Goal: Complete application form

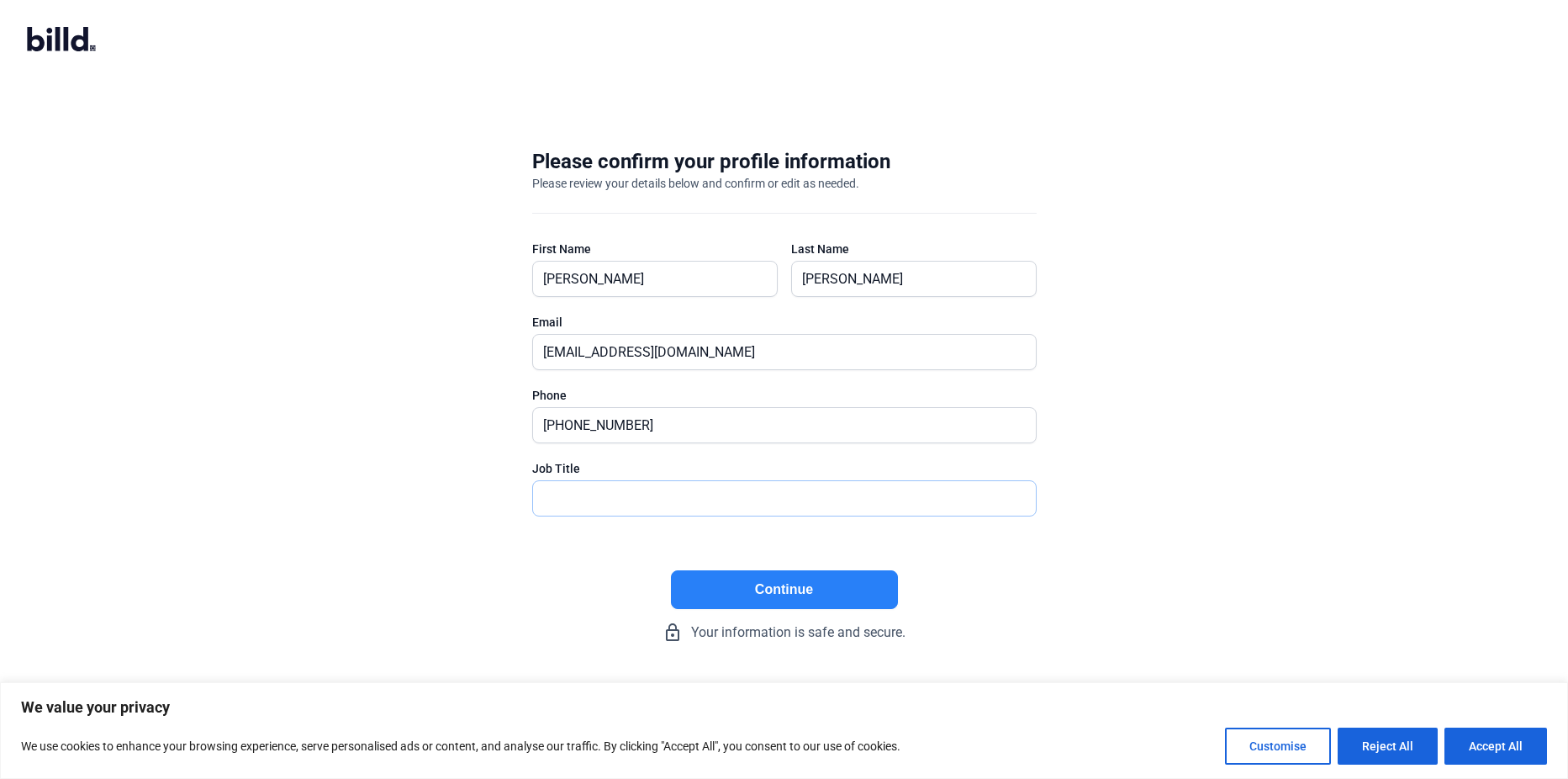
click at [617, 491] on input "text" at bounding box center [775, 498] width 484 height 35
type input "President"
click at [756, 596] on button "Continue" at bounding box center [785, 590] width 227 height 39
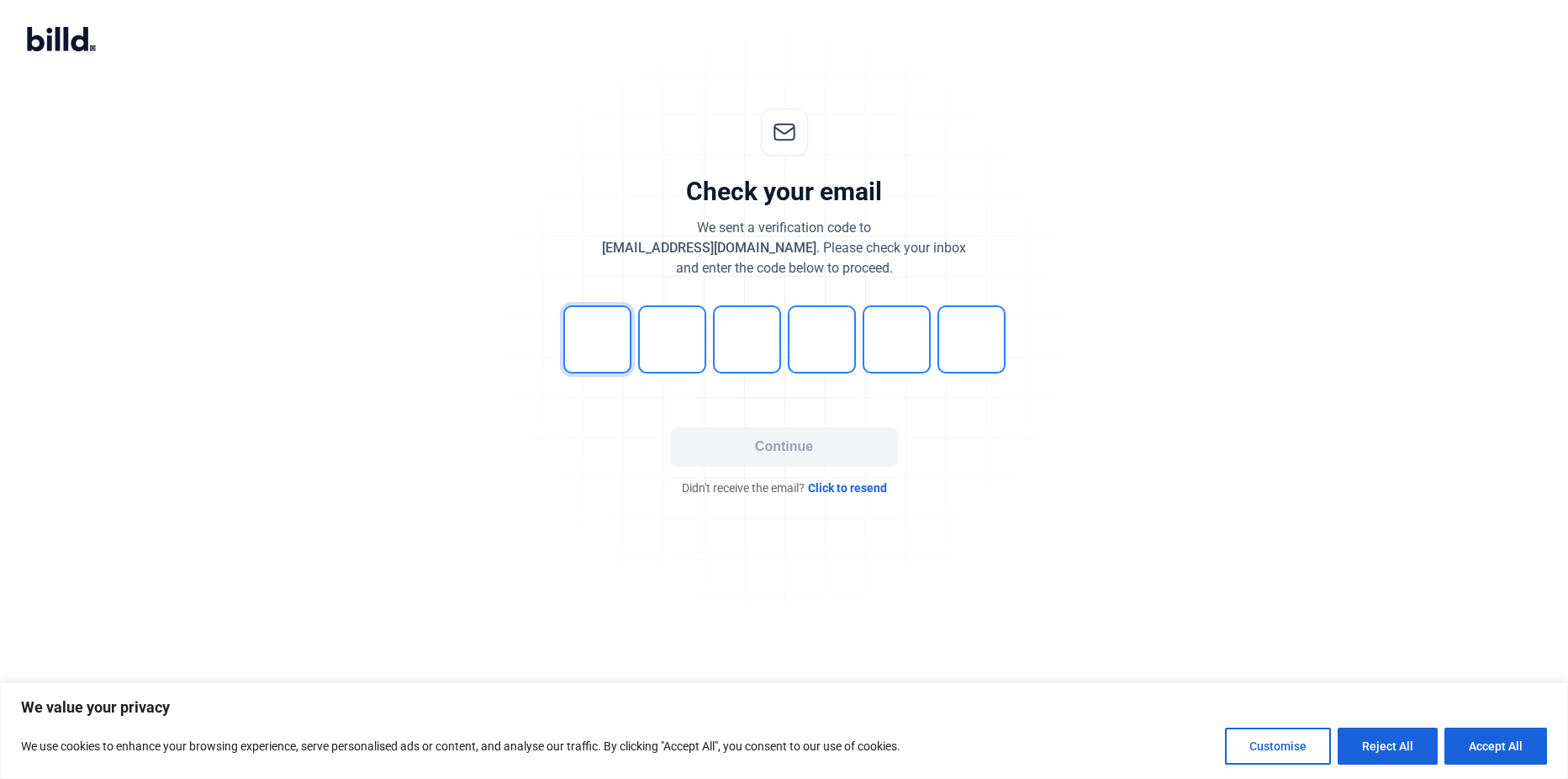
click at [596, 335] on input "tel" at bounding box center [597, 339] width 68 height 68
type input "6"
type input "4"
type input "8"
type input "7"
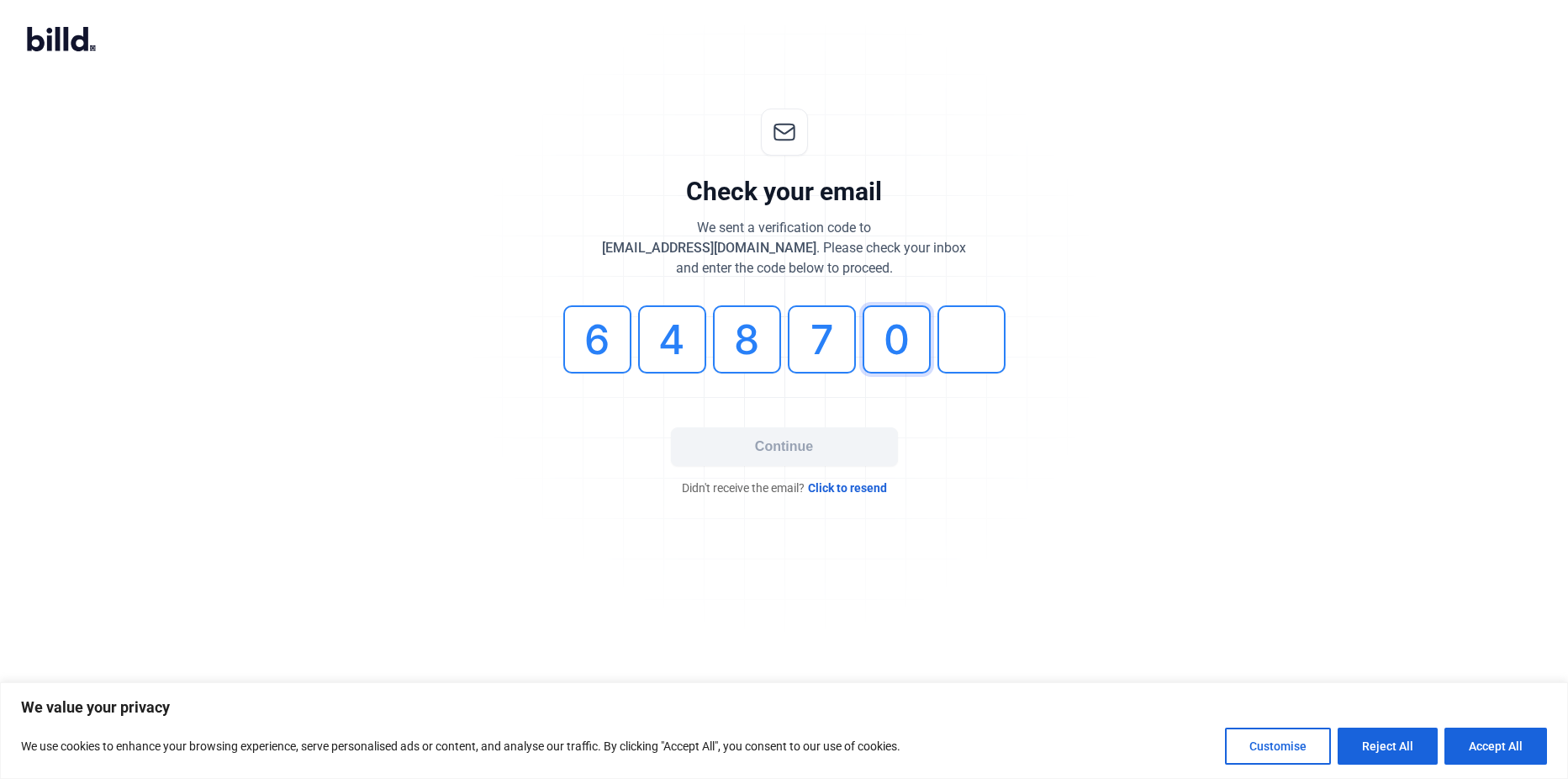
type input "0"
type input "2"
click at [780, 440] on button "Continue" at bounding box center [785, 446] width 227 height 39
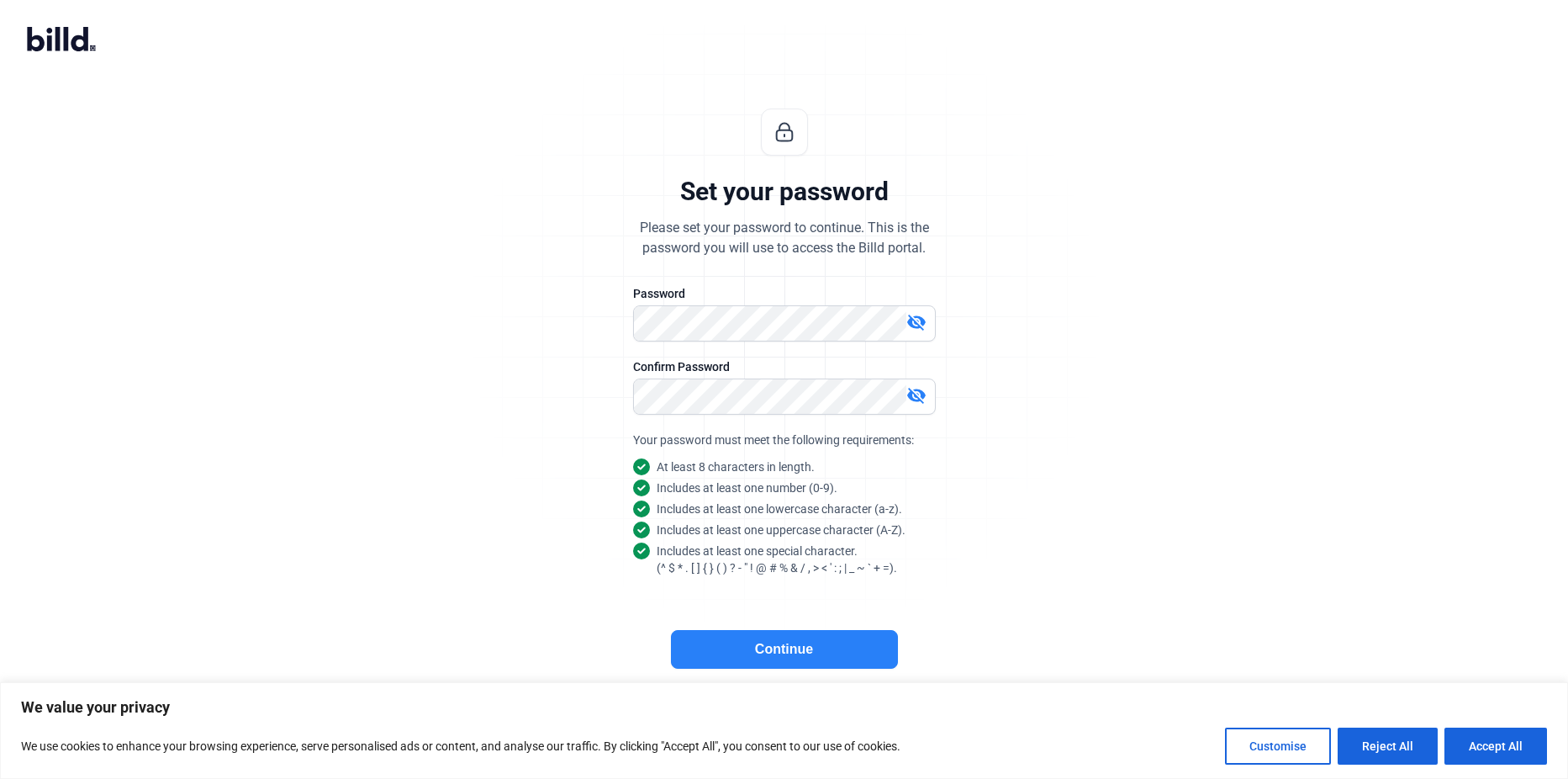
click at [787, 653] on button "Continue" at bounding box center [785, 649] width 227 height 39
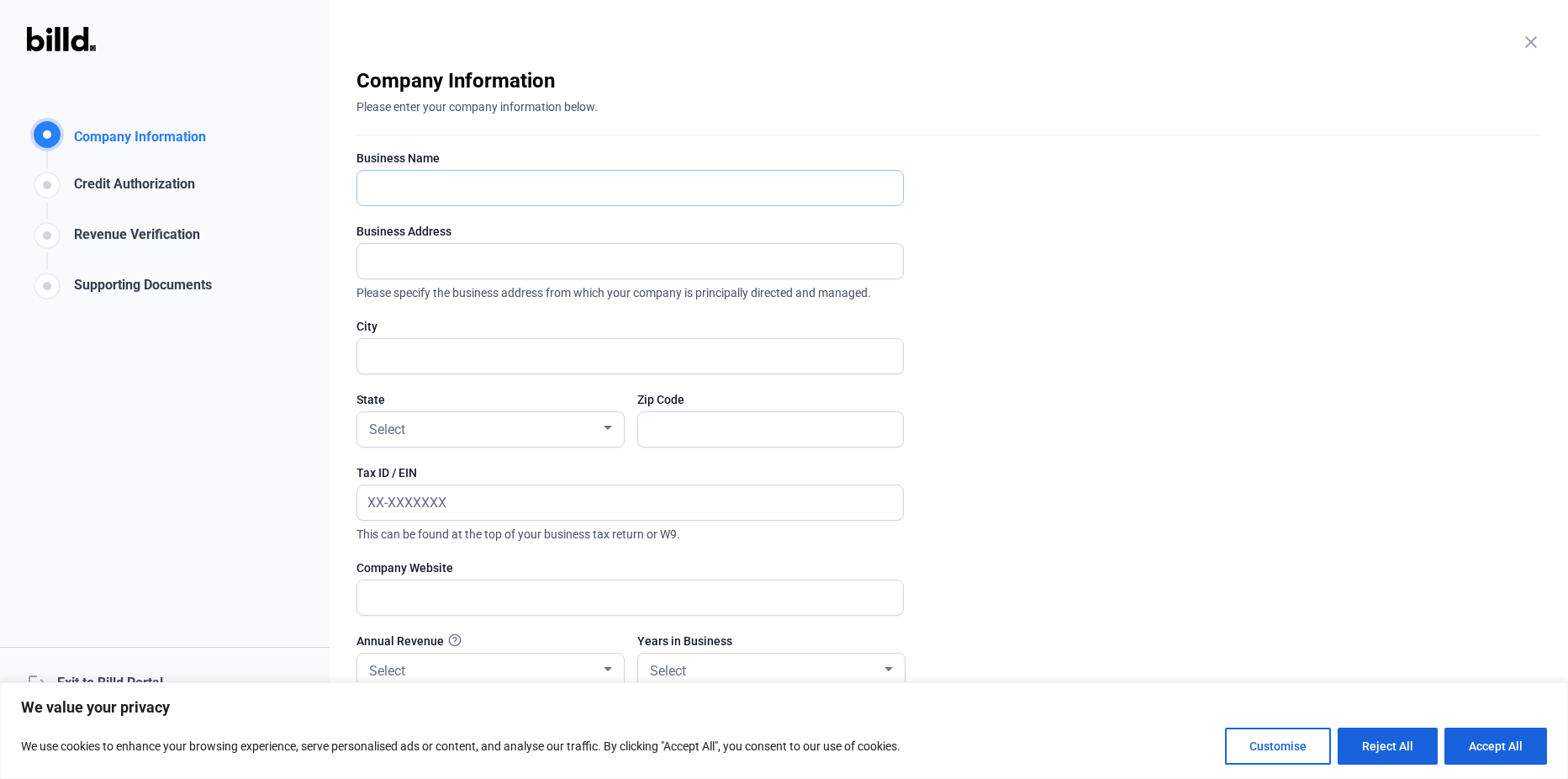
click at [509, 188] on input "text" at bounding box center [620, 188] width 527 height 35
type input "AETA / ELK ELECTRIC INC"
type input "[STREET_ADDRESS][PERSON_NAME]"
type input "Austin"
type input "78745"
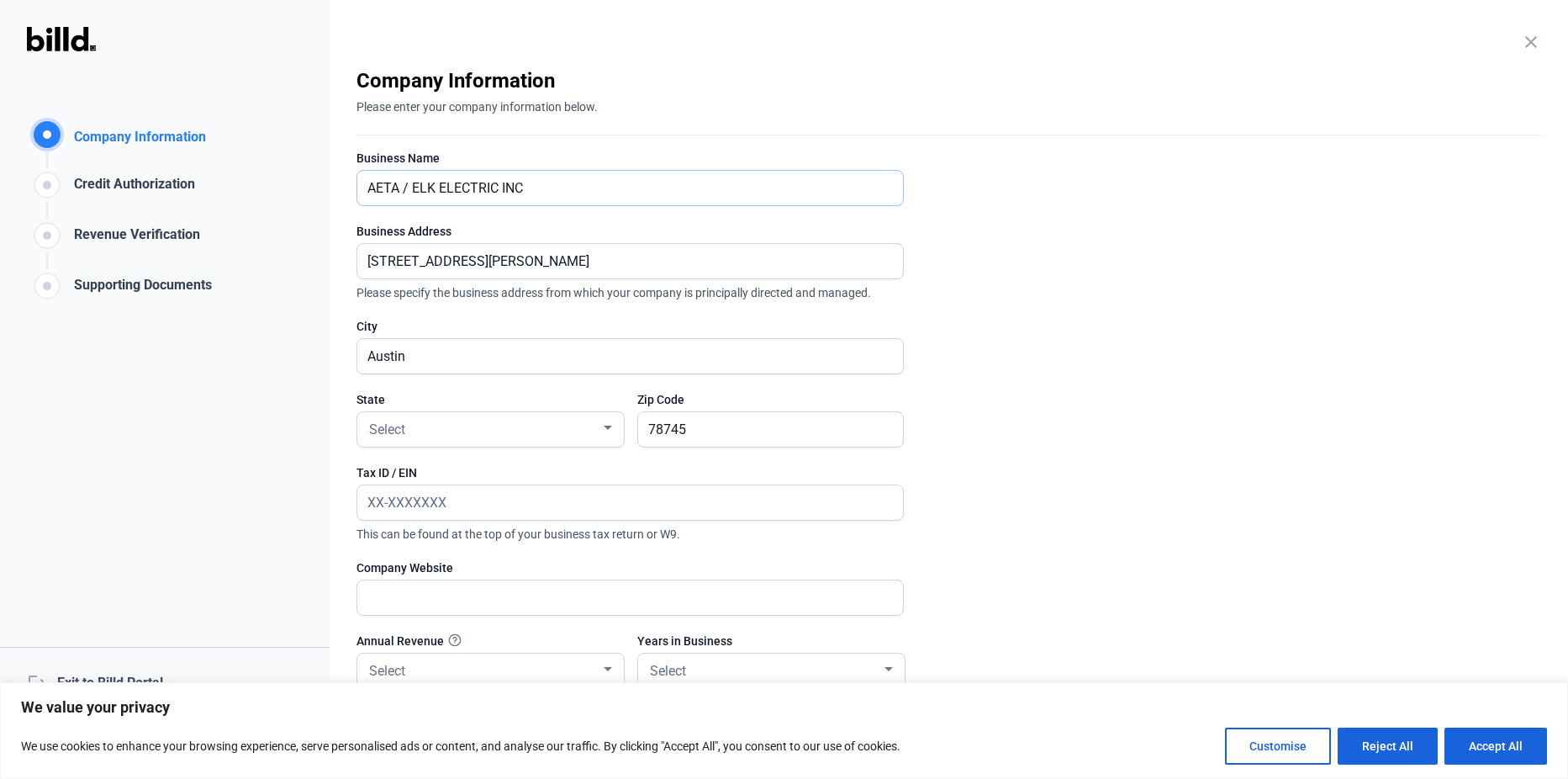
click at [413, 186] on input "AETA / ELK ELECTRIC INC" at bounding box center [630, 188] width 546 height 35
type input "ELK ELECTRIC INC"
click at [514, 419] on div "Select" at bounding box center [483, 428] width 234 height 24
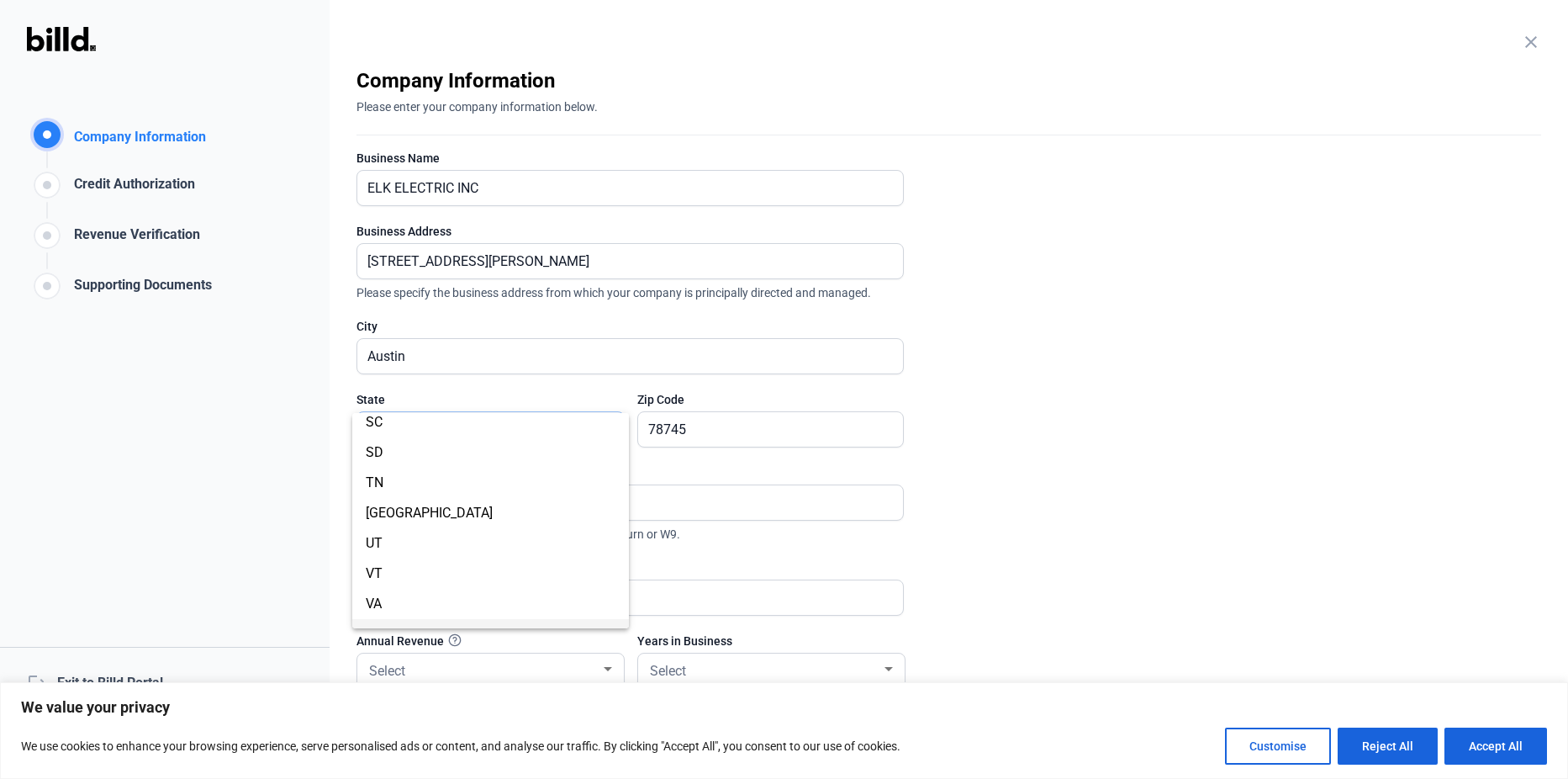
scroll to position [1191, 0]
click at [395, 541] on span "[GEOGRAPHIC_DATA]" at bounding box center [490, 539] width 249 height 31
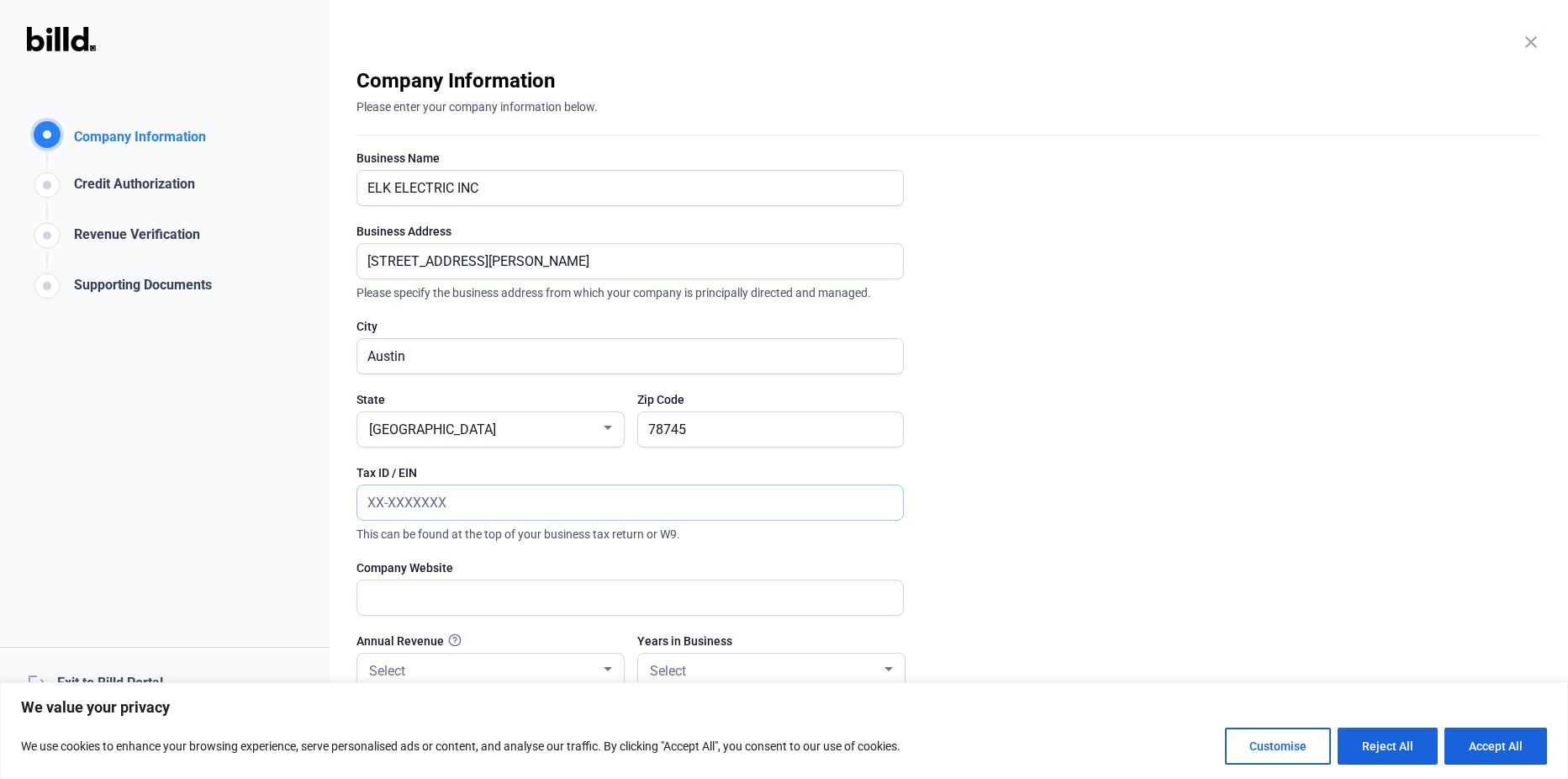
click at [507, 500] on input "text" at bounding box center [620, 502] width 527 height 35
click at [437, 502] on input "text" at bounding box center [620, 502] width 527 height 35
paste input "[US_EMPLOYER_IDENTIFICATION_NUMBER]"
type input "[US_EMPLOYER_IDENTIFICATION_NUMBER]"
click at [433, 602] on input "text" at bounding box center [620, 597] width 527 height 35
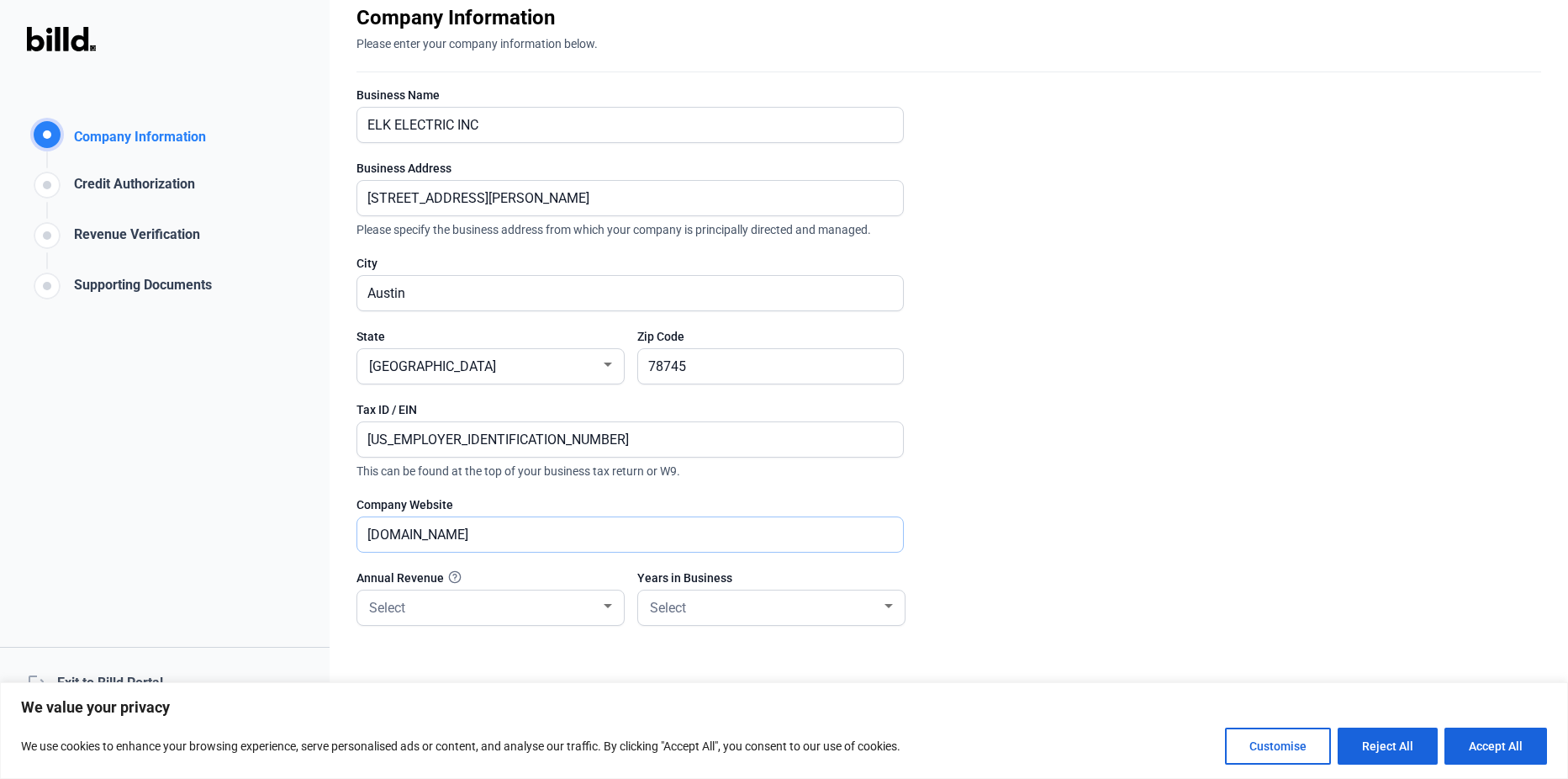
scroll to position [142, 0]
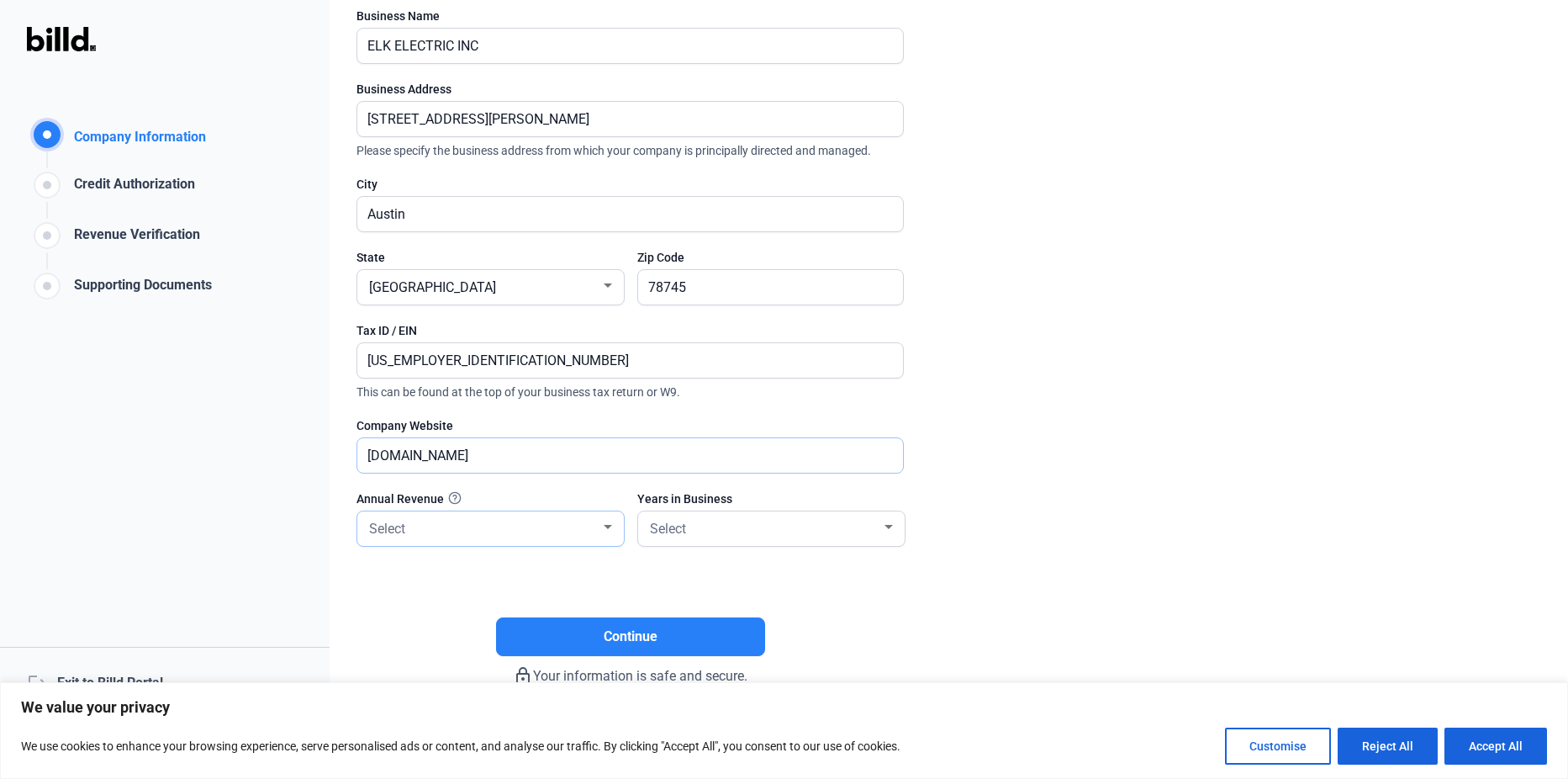
type input "[DOMAIN_NAME]"
click at [612, 523] on div at bounding box center [608, 527] width 15 height 14
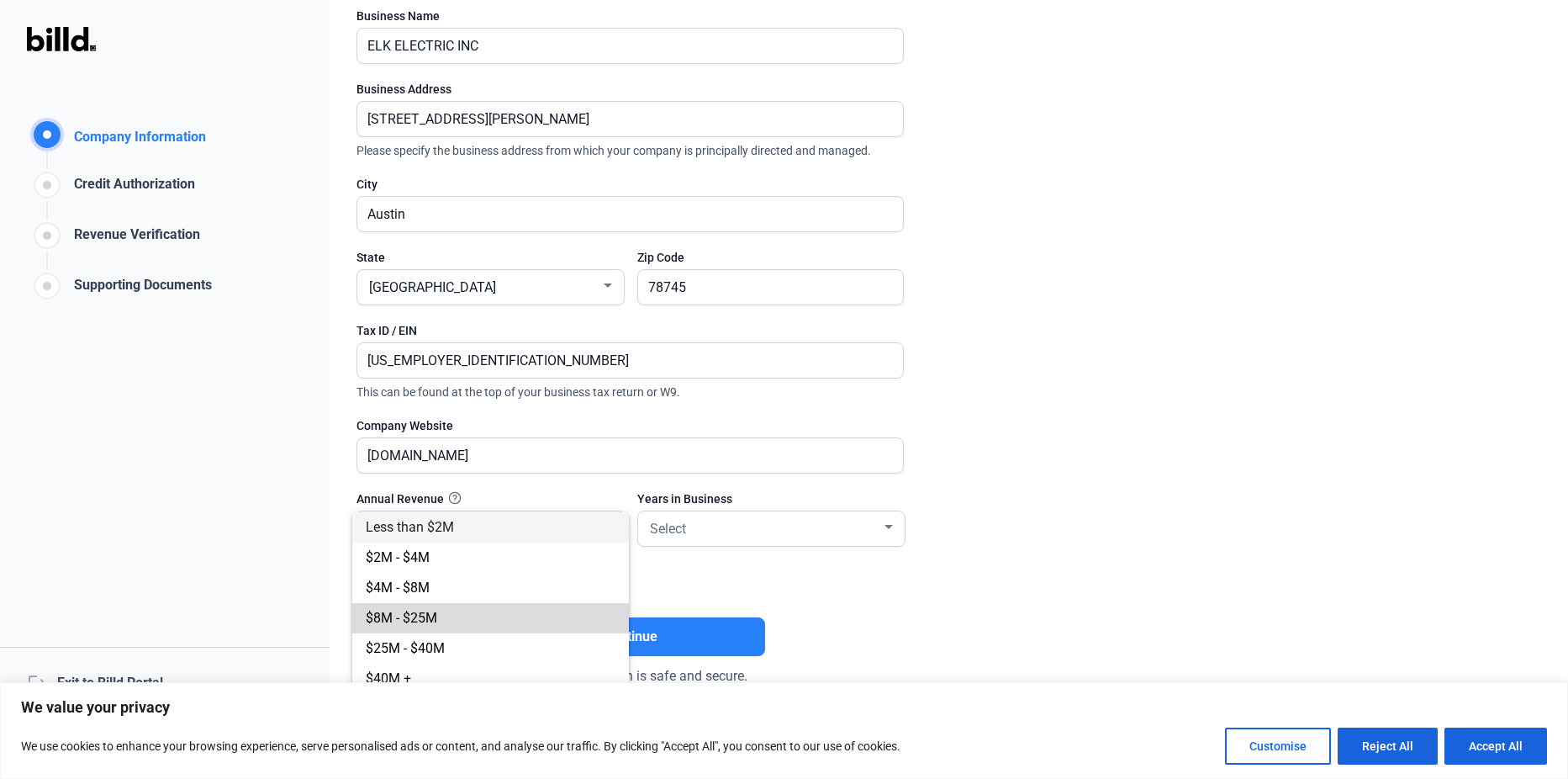
click at [416, 619] on span "$8M - $25M" at bounding box center [401, 617] width 71 height 16
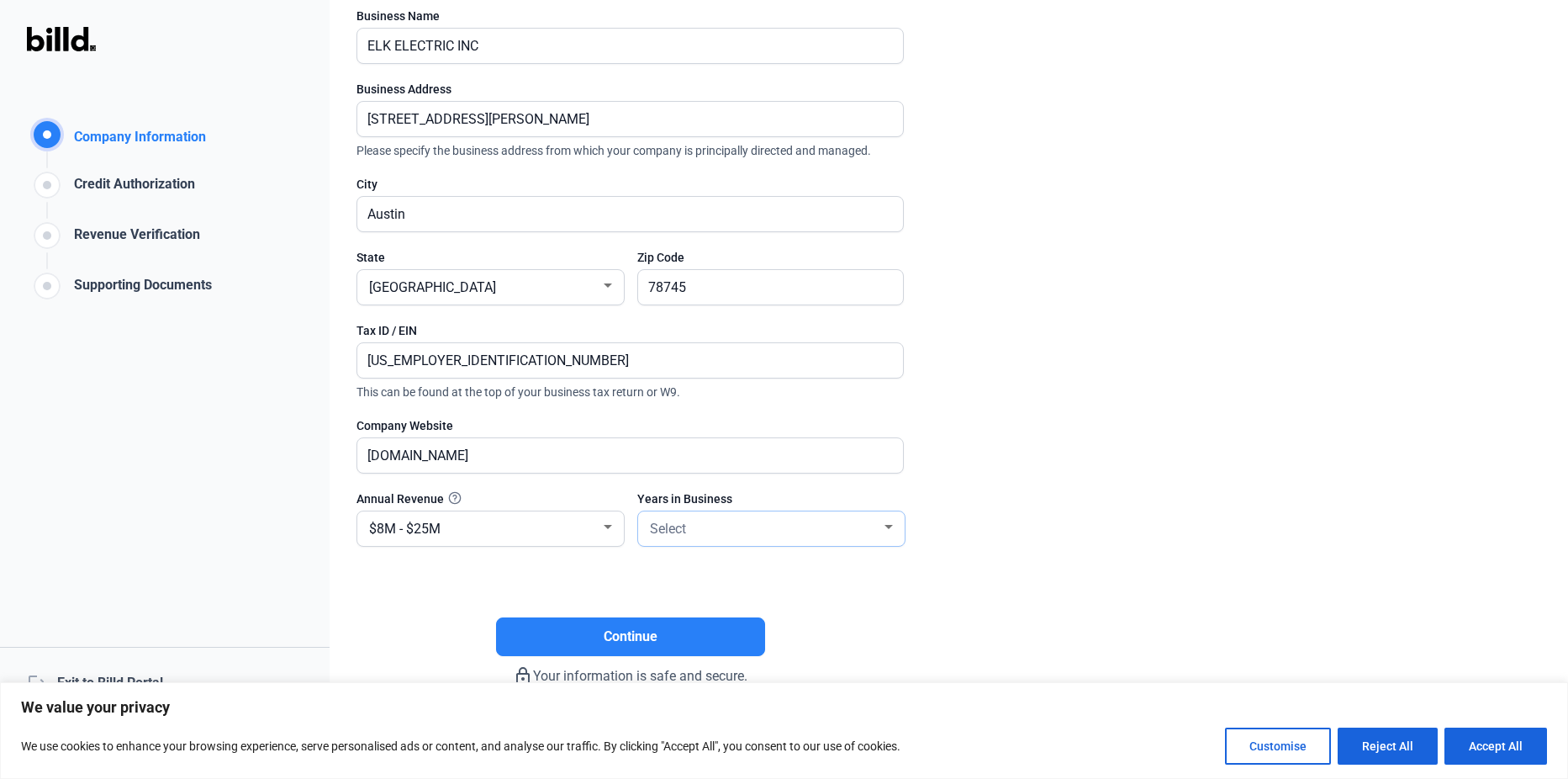
click at [888, 528] on div at bounding box center [888, 526] width 8 height 4
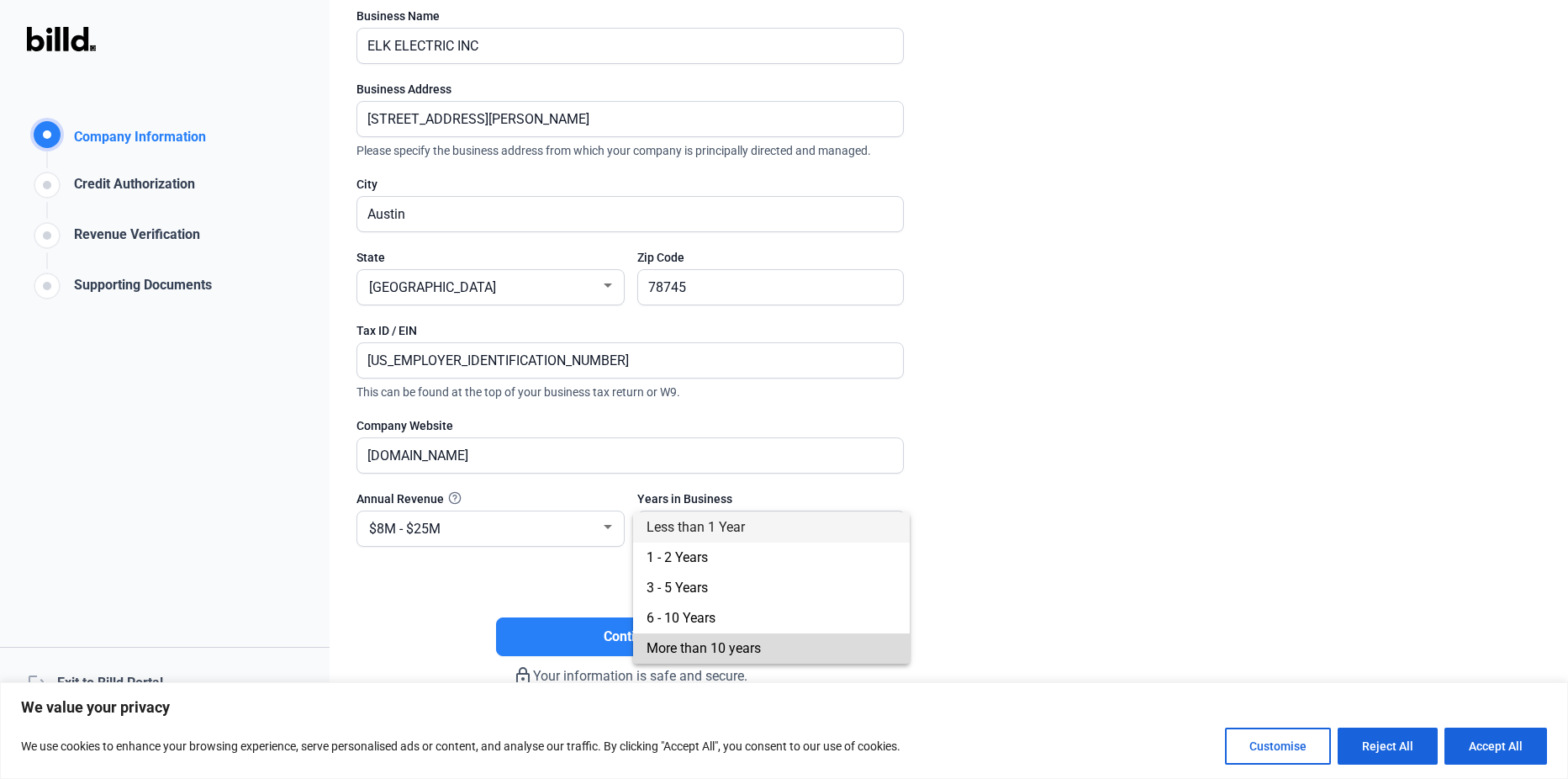
click at [762, 645] on span "More than 10 years" at bounding box center [771, 648] width 249 height 31
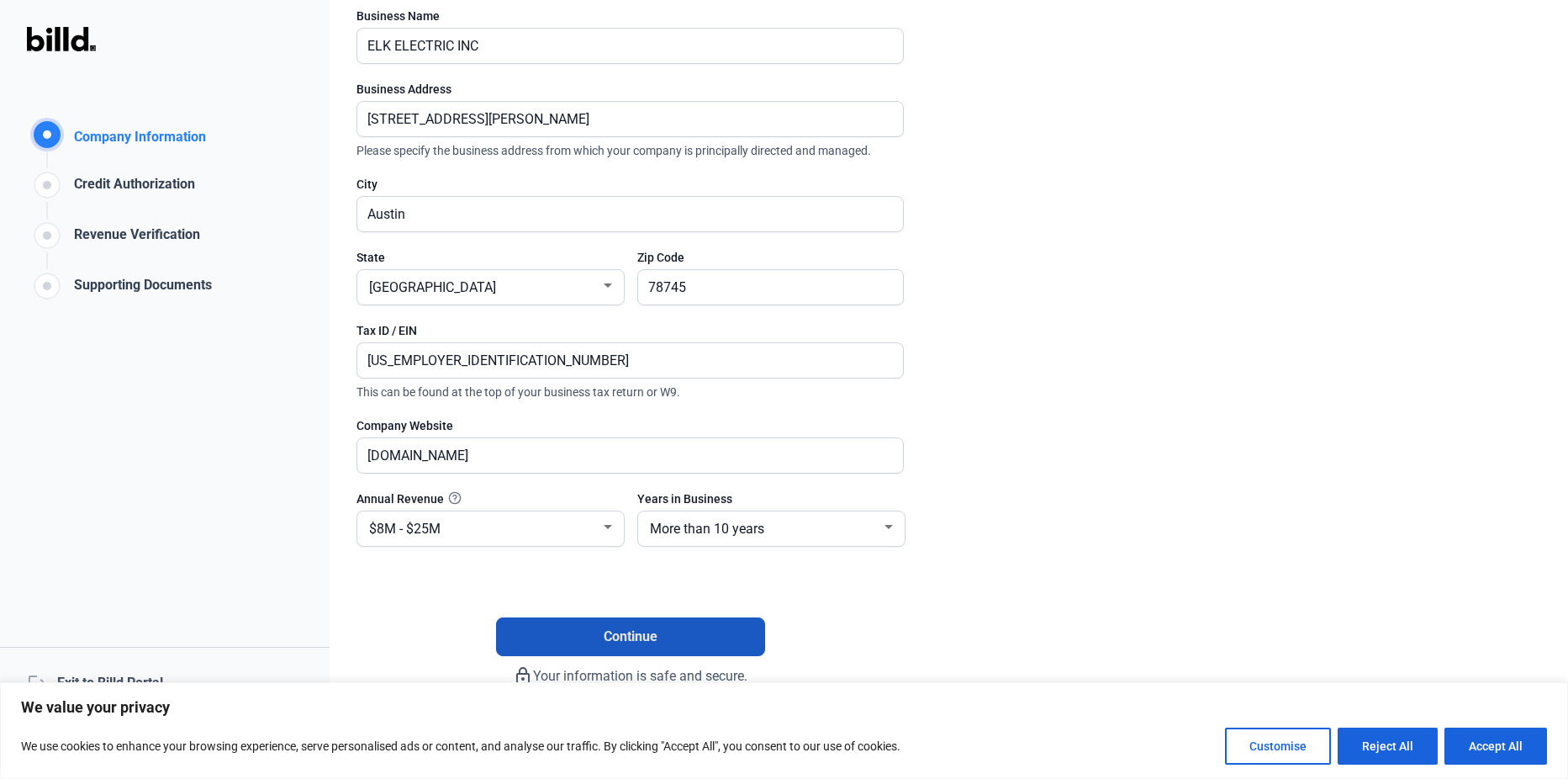
click at [624, 634] on span "Continue" at bounding box center [630, 636] width 53 height 20
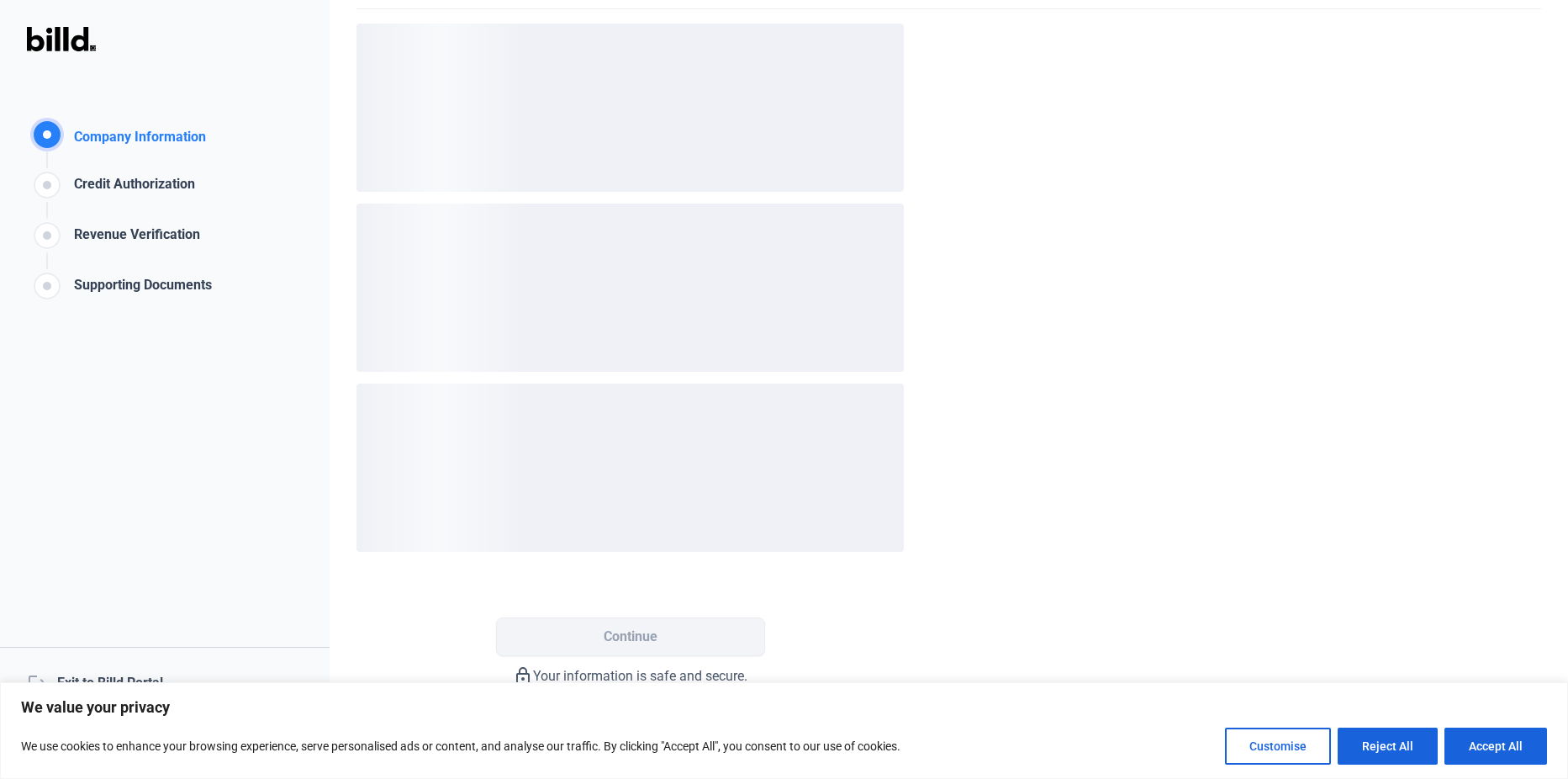
scroll to position [0, 0]
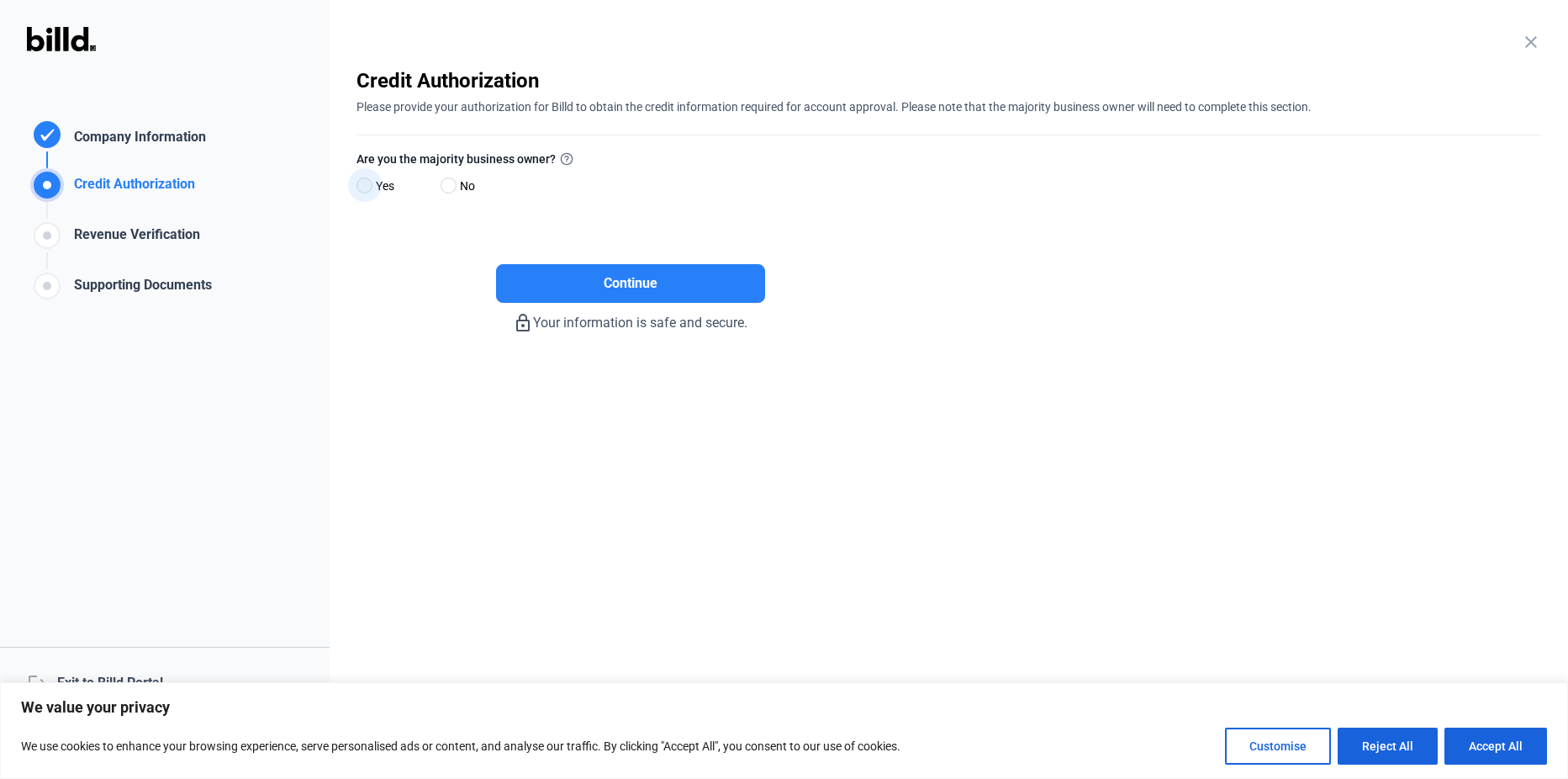
drag, startPoint x: 367, startPoint y: 184, endPoint x: 490, endPoint y: 210, distance: 125.7
click at [378, 184] on label "Yes" at bounding box center [389, 188] width 67 height 25
click at [369, 184] on input "Yes" at bounding box center [362, 186] width 13 height 13
radio input "true"
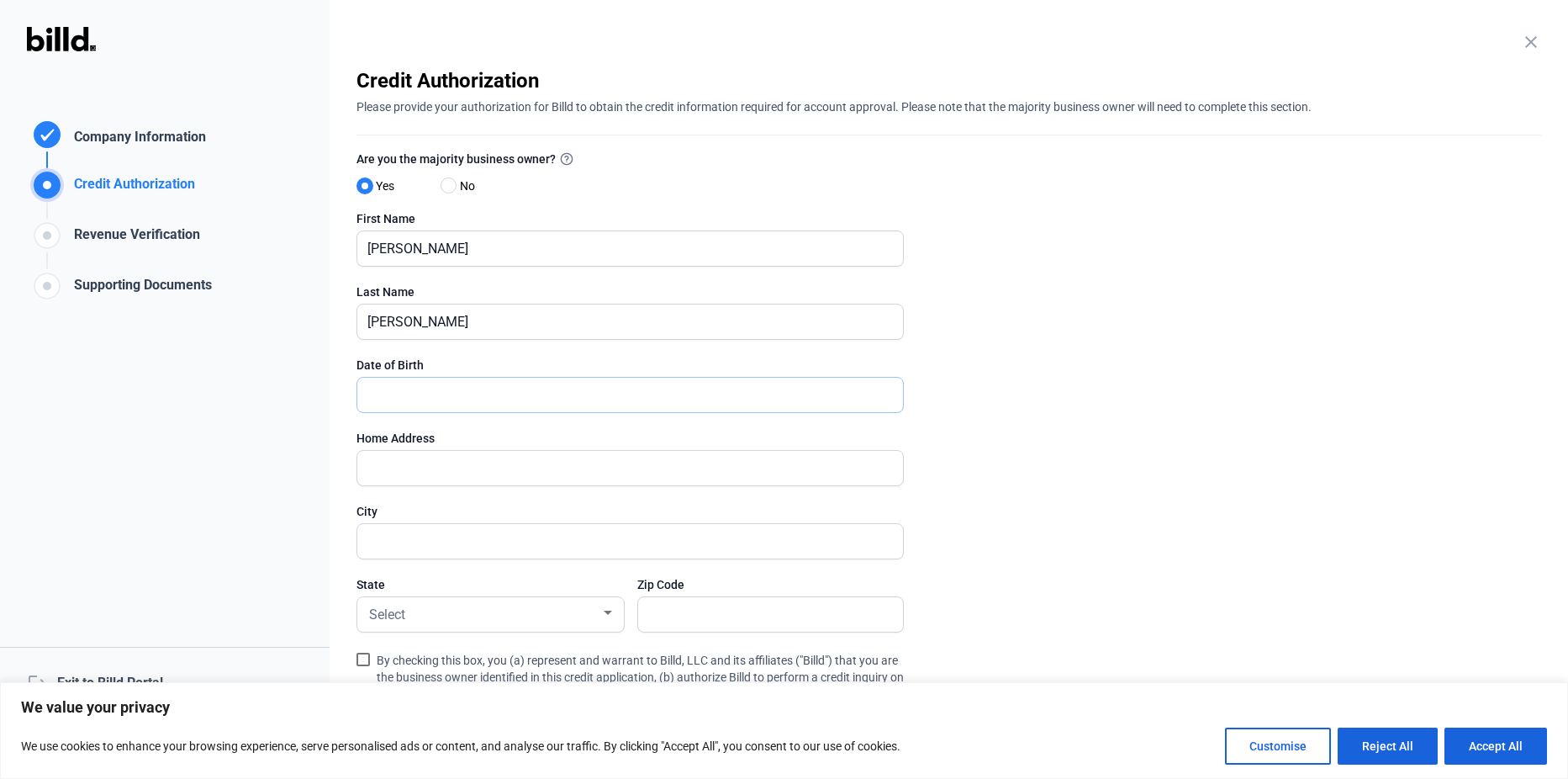
click at [423, 399] on input "text" at bounding box center [630, 395] width 546 height 35
type input "12/51/963_"
click at [408, 469] on input "text" at bounding box center [630, 468] width 546 height 35
type input "[STREET_ADDRESS][PERSON_NAME]"
type input "Austin"
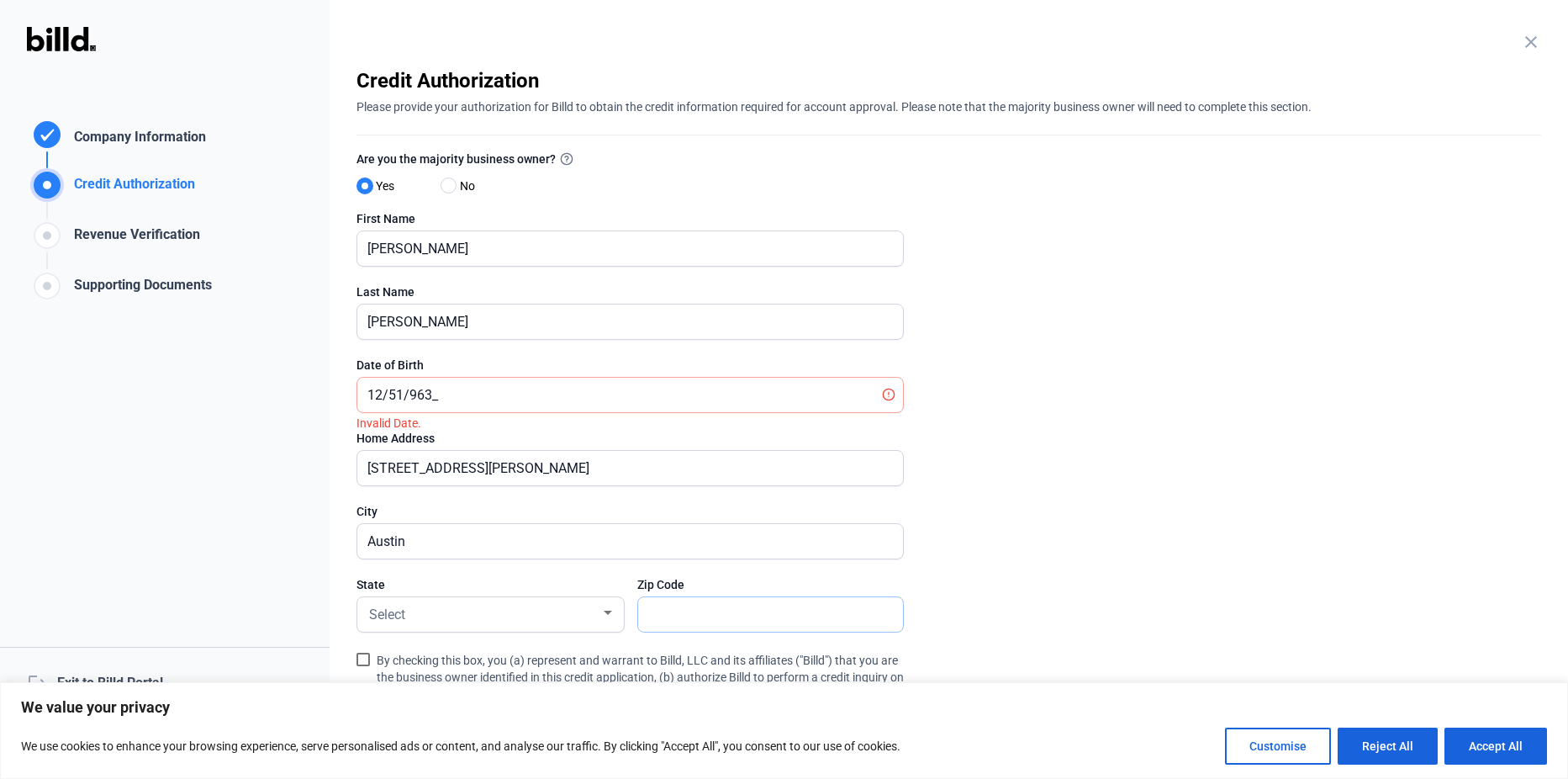
type input "78745"
click at [605, 613] on div at bounding box center [608, 612] width 8 height 4
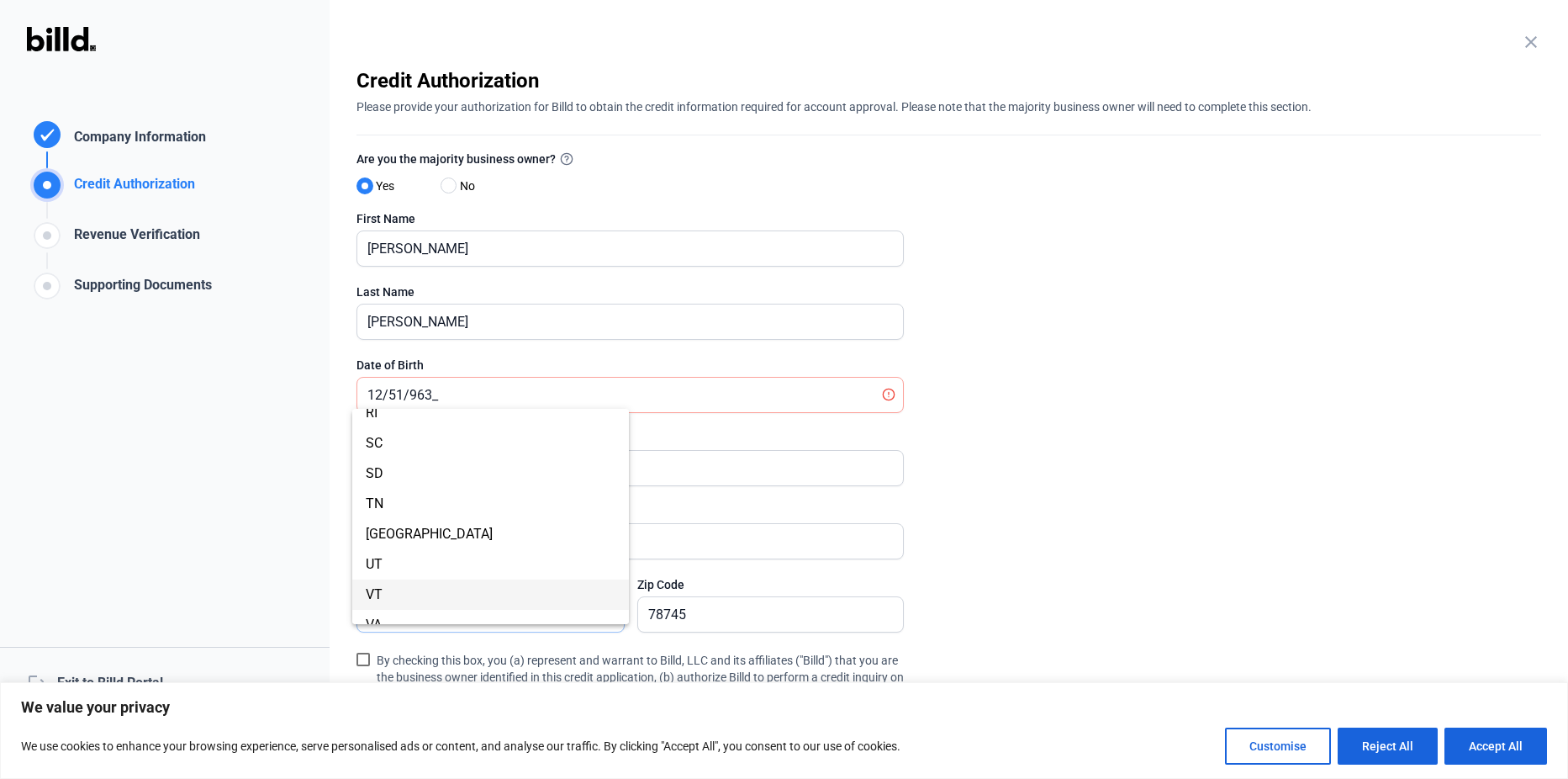
scroll to position [1191, 0]
click at [484, 545] on span "[GEOGRAPHIC_DATA]" at bounding box center [490, 535] width 249 height 31
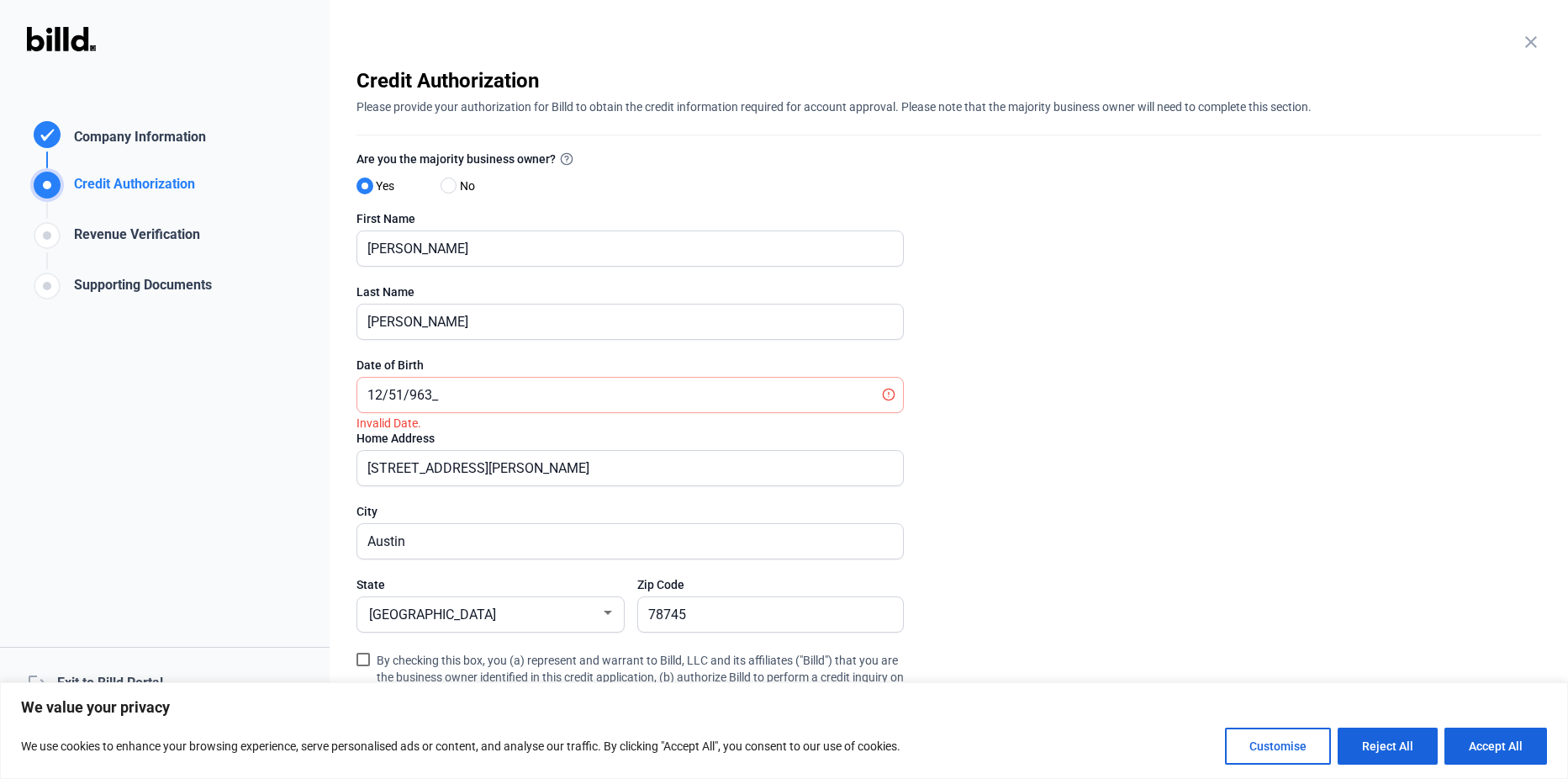
click at [359, 664] on span at bounding box center [363, 659] width 14 height 14
click at [0, 0] on input "By checking this box, you (a) represent and warrant to Billd, LLC and its affil…" at bounding box center [0, 0] width 0 height 0
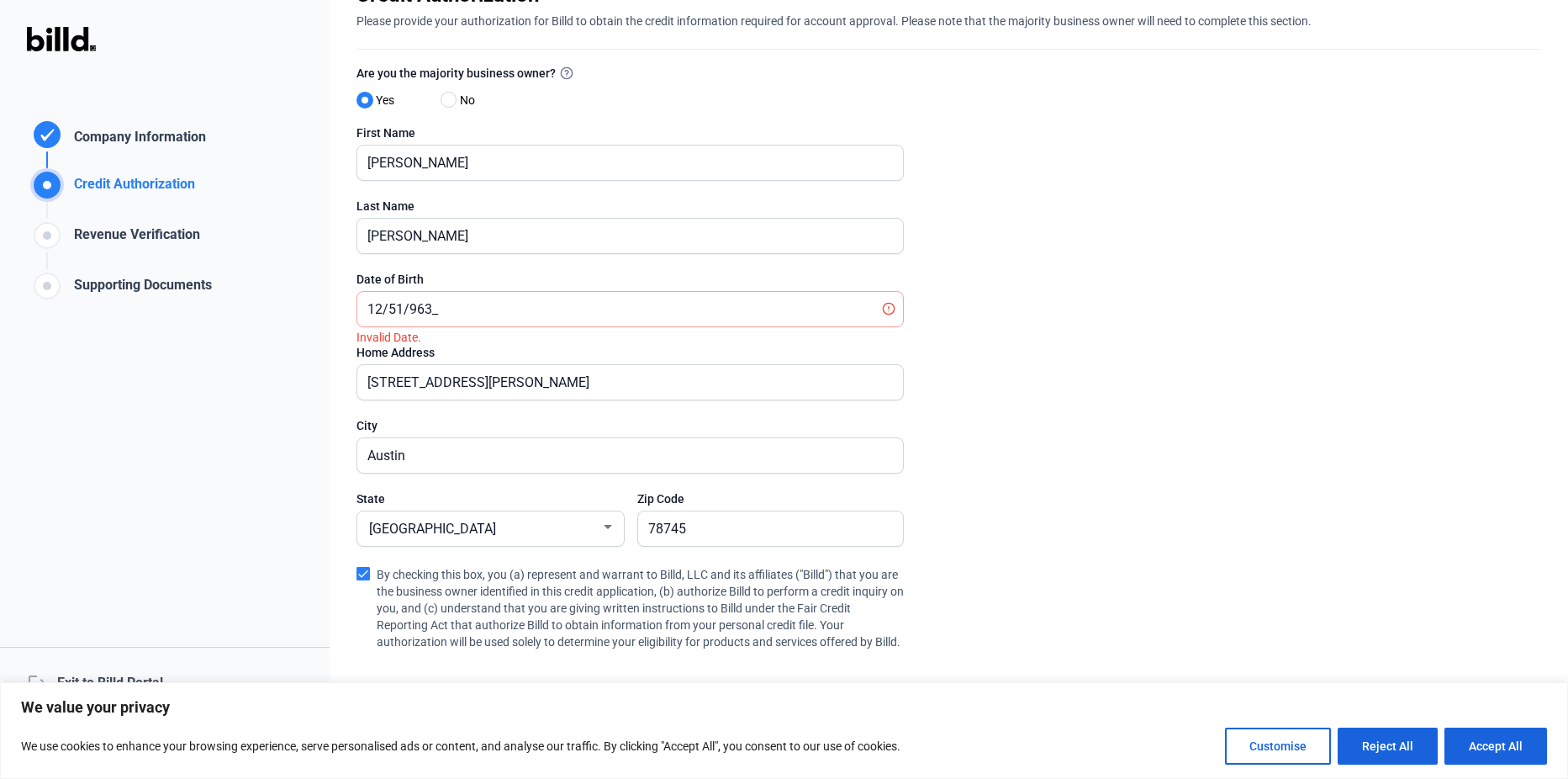
scroll to position [216, 0]
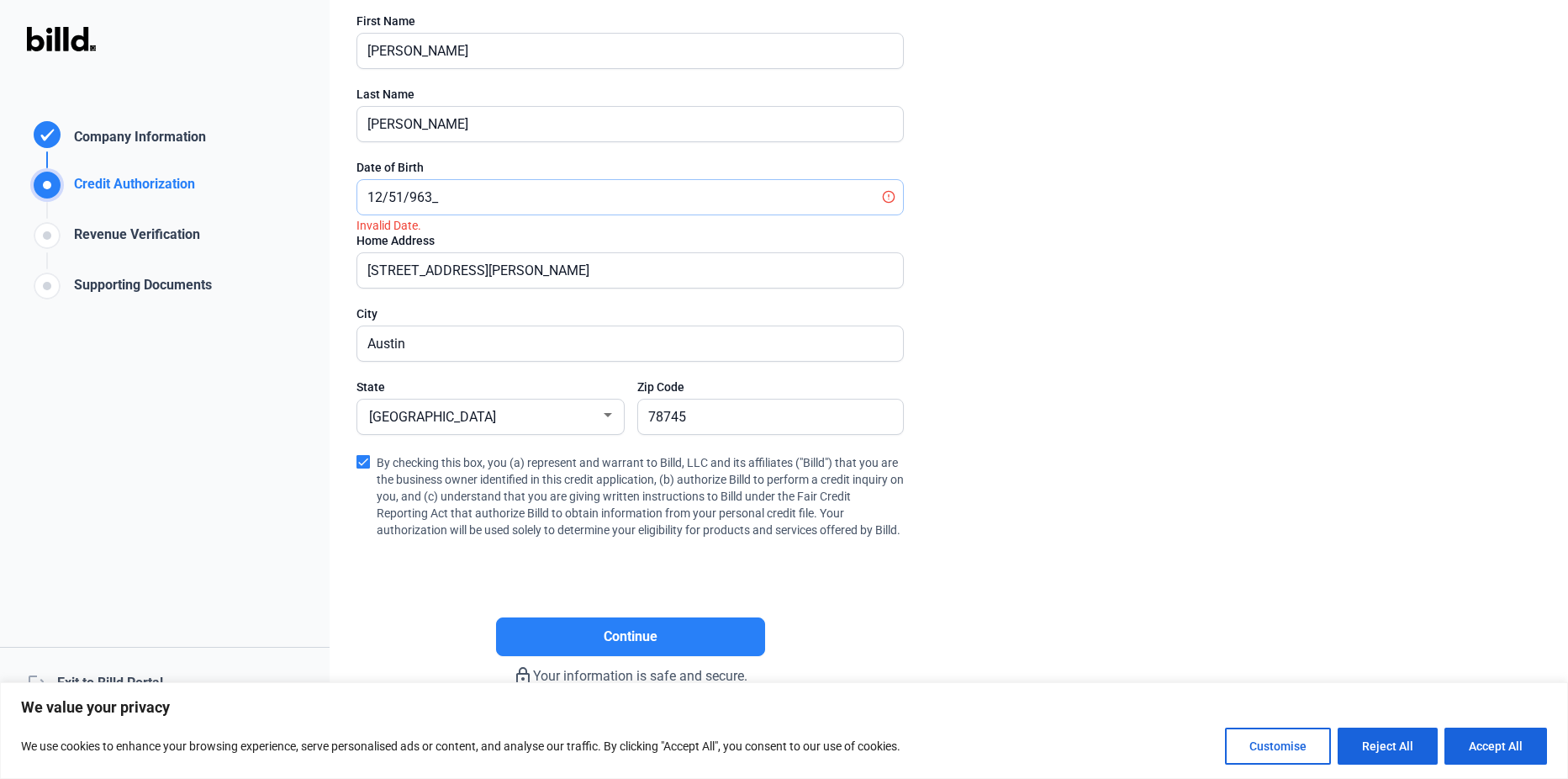
click at [399, 180] on input "12/51/963_" at bounding box center [620, 197] width 527 height 35
click at [398, 180] on input "12/05/963_" at bounding box center [630, 197] width 546 height 35
click at [409, 181] on input "12/59/63__" at bounding box center [630, 197] width 546 height 35
click at [475, 193] on input "12/59/1963" at bounding box center [630, 197] width 546 height 35
click at [403, 180] on input "12/59/1963" at bounding box center [630, 197] width 546 height 35
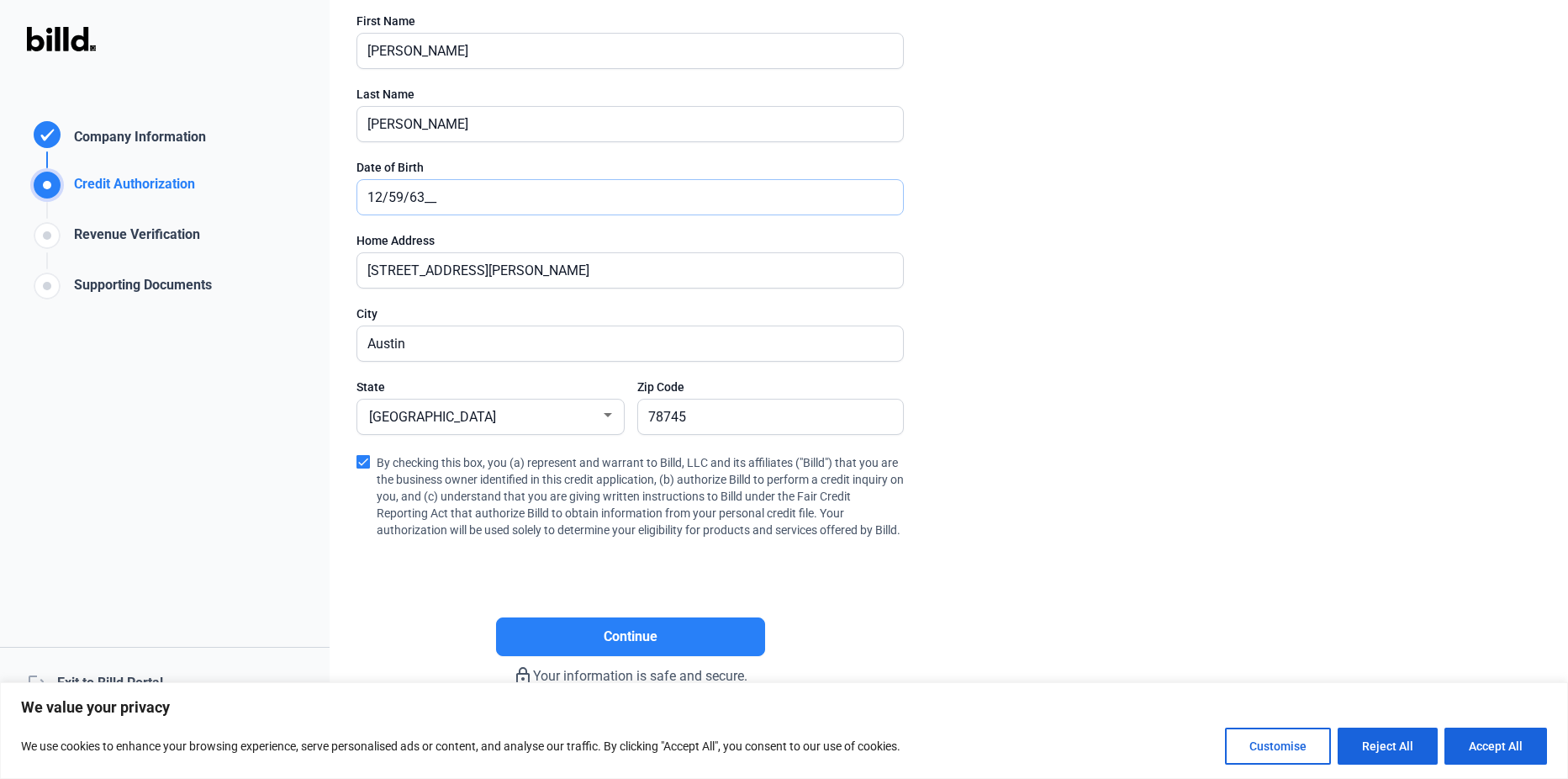
click at [439, 180] on input "12/59/63__" at bounding box center [630, 197] width 546 height 35
type input "[DATE]"
click at [575, 253] on input "[STREET_ADDRESS][PERSON_NAME]" at bounding box center [630, 270] width 546 height 35
type input "[STREET_ADDRESS][PERSON_NAME]"
click at [1074, 277] on enrollment-step "close Credit Authorization Please provide your authorization for Billd to obtai…" at bounding box center [949, 277] width 1184 height 816
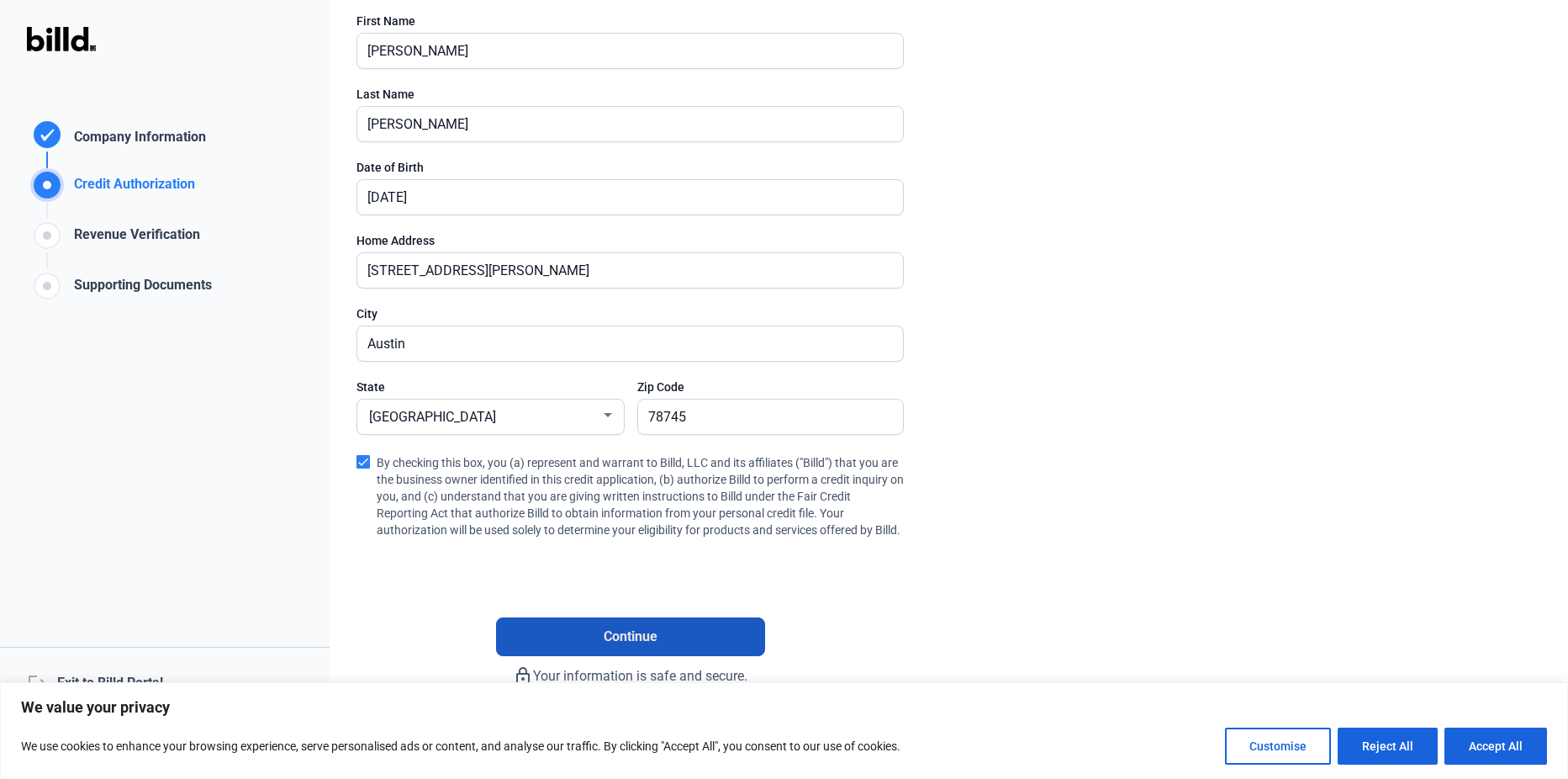
click at [630, 634] on span "Continue" at bounding box center [630, 636] width 53 height 20
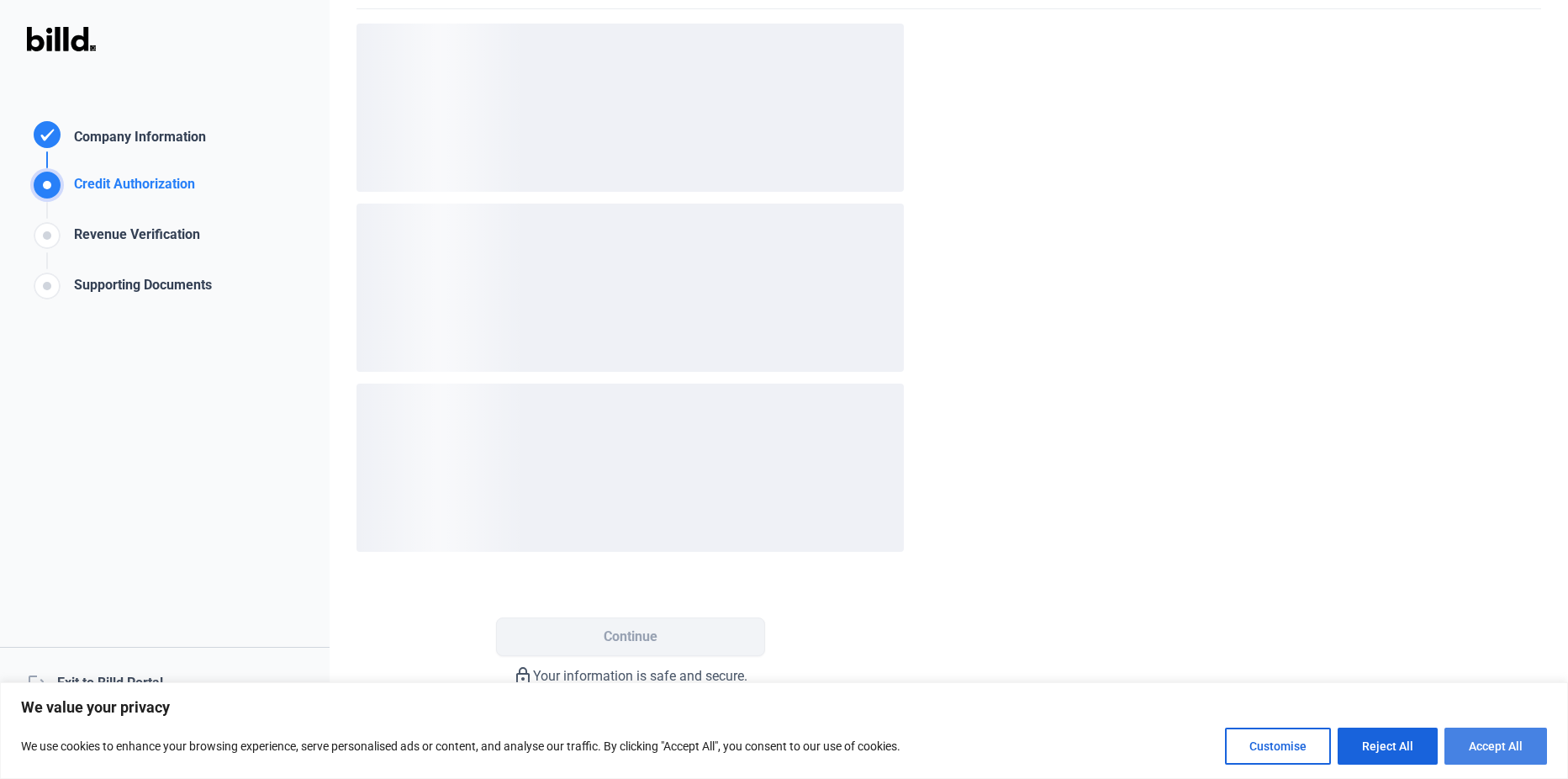
scroll to position [0, 0]
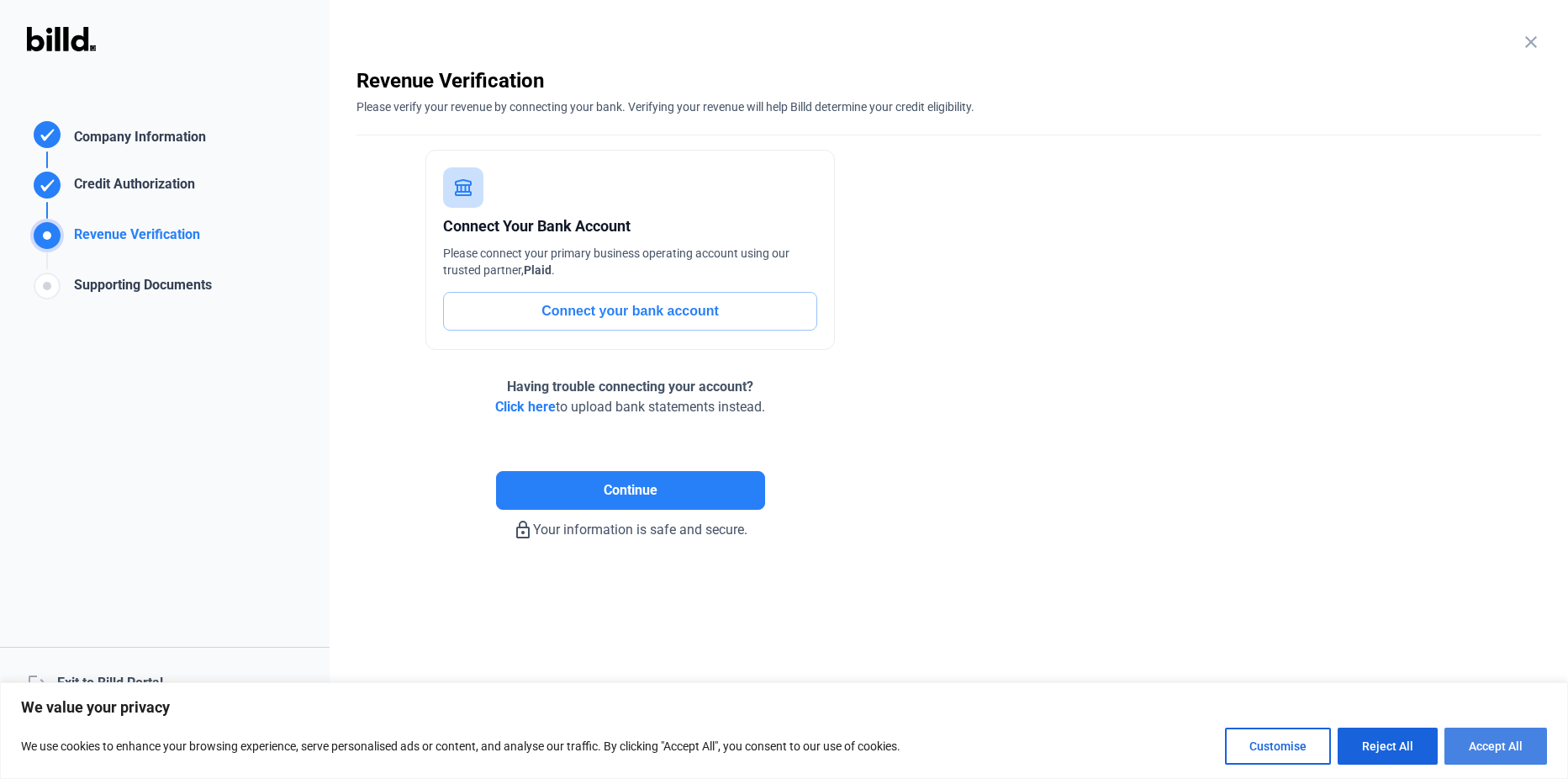
click at [1489, 747] on button "Accept All" at bounding box center [1495, 746] width 103 height 37
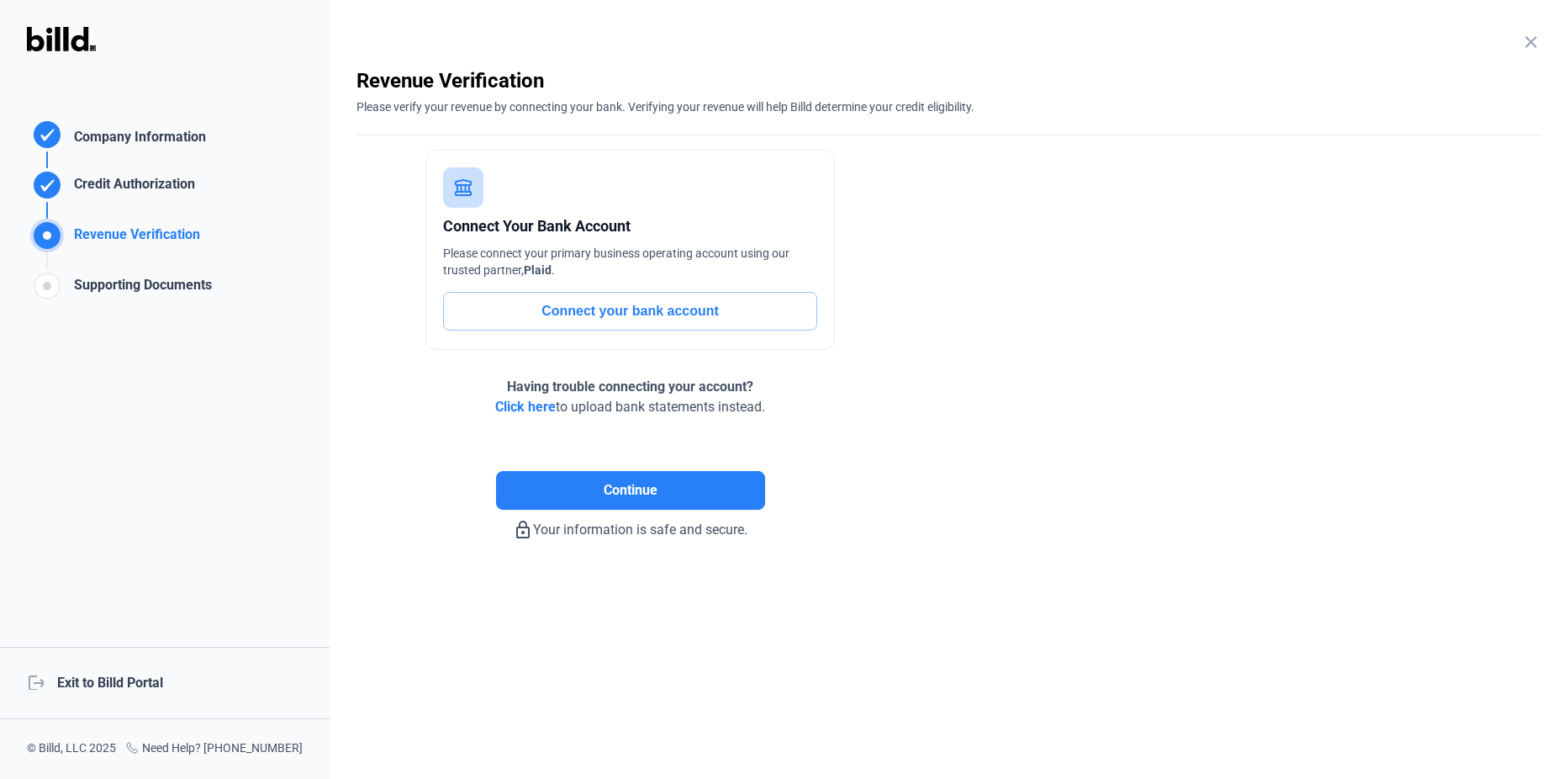
click at [657, 308] on button "Connect your bank account" at bounding box center [630, 311] width 374 height 39
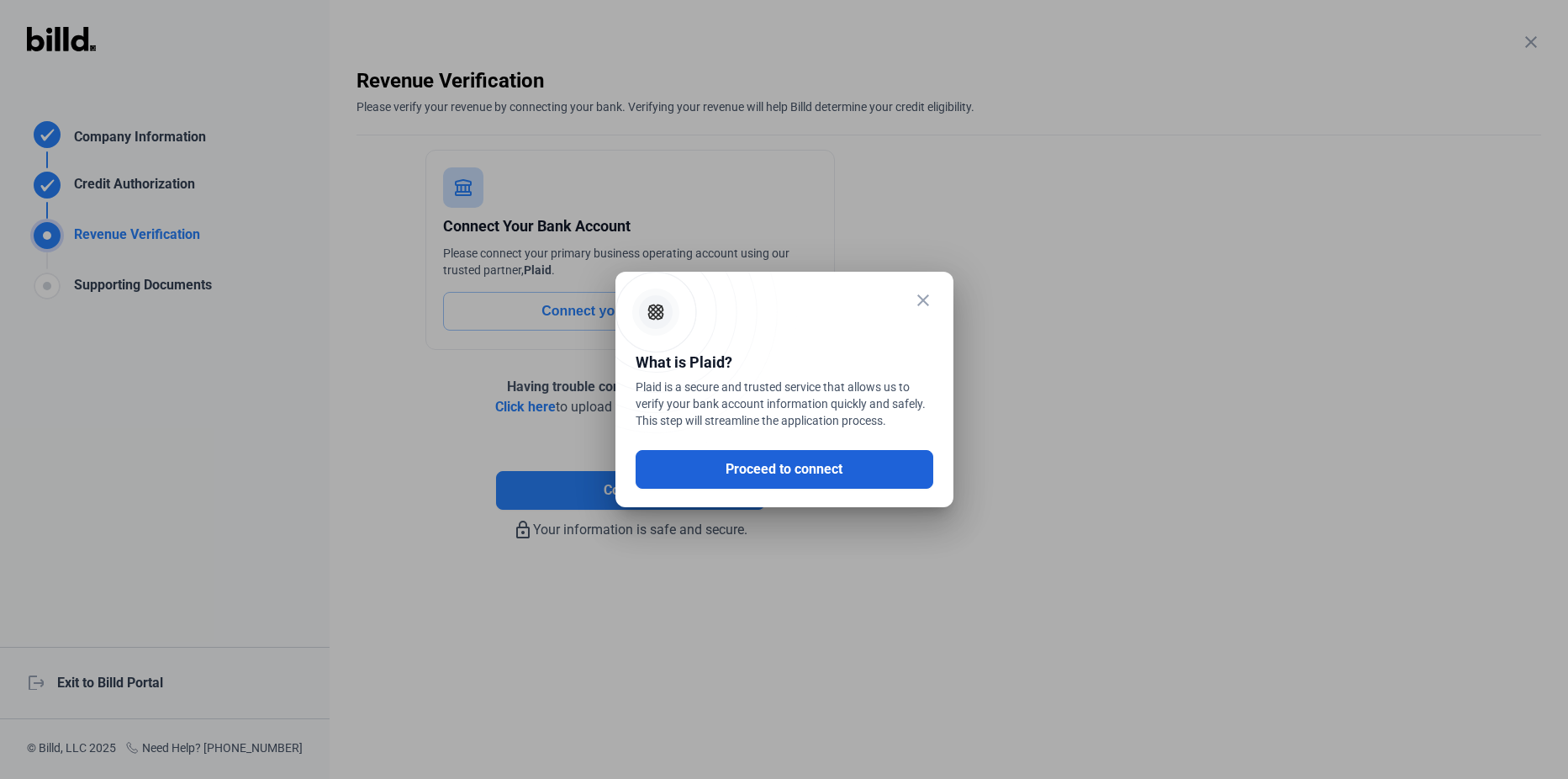
click at [822, 457] on button "Proceed to connect" at bounding box center [784, 469] width 298 height 39
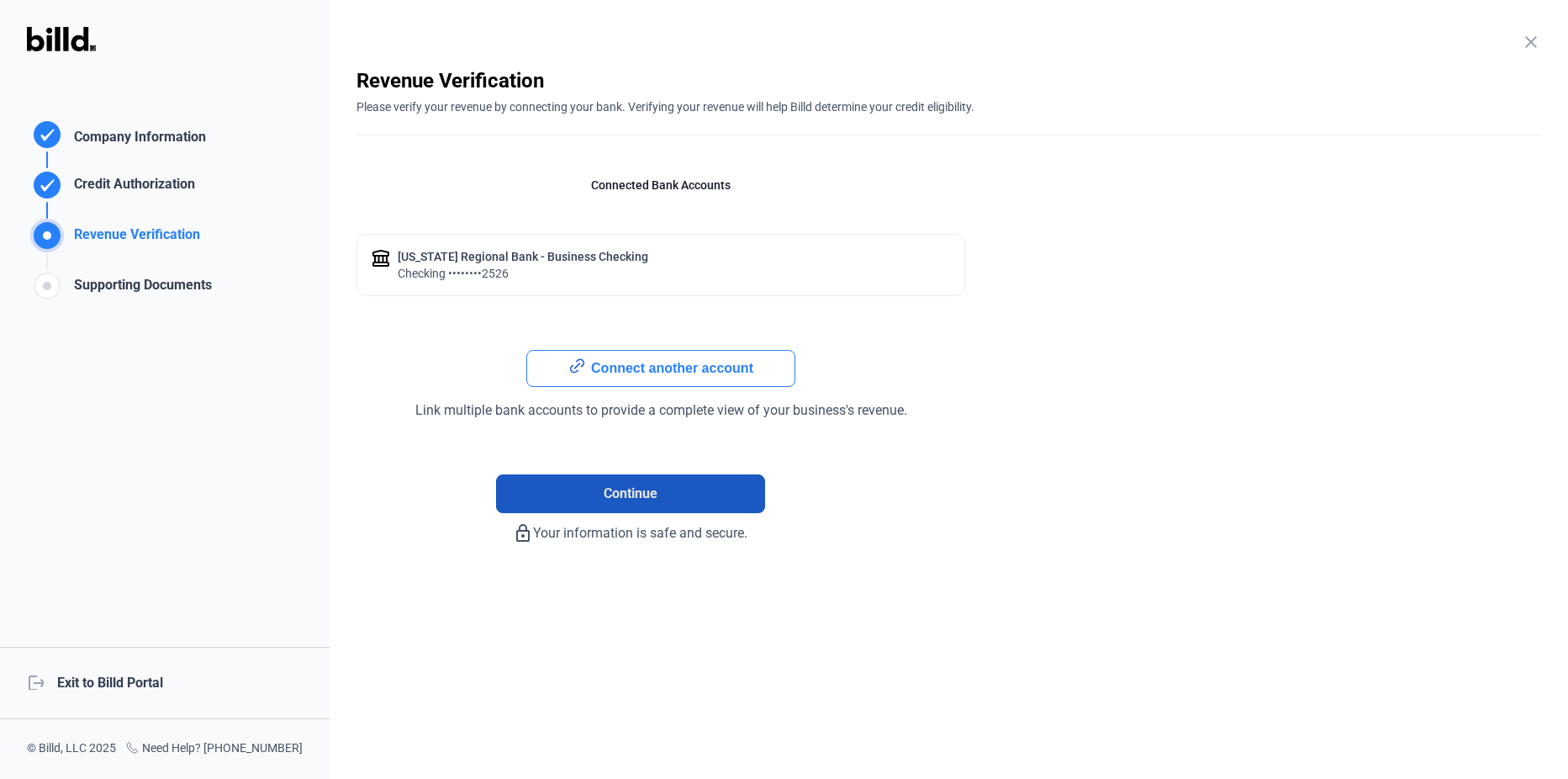
click at [636, 487] on span "Continue" at bounding box center [630, 494] width 53 height 20
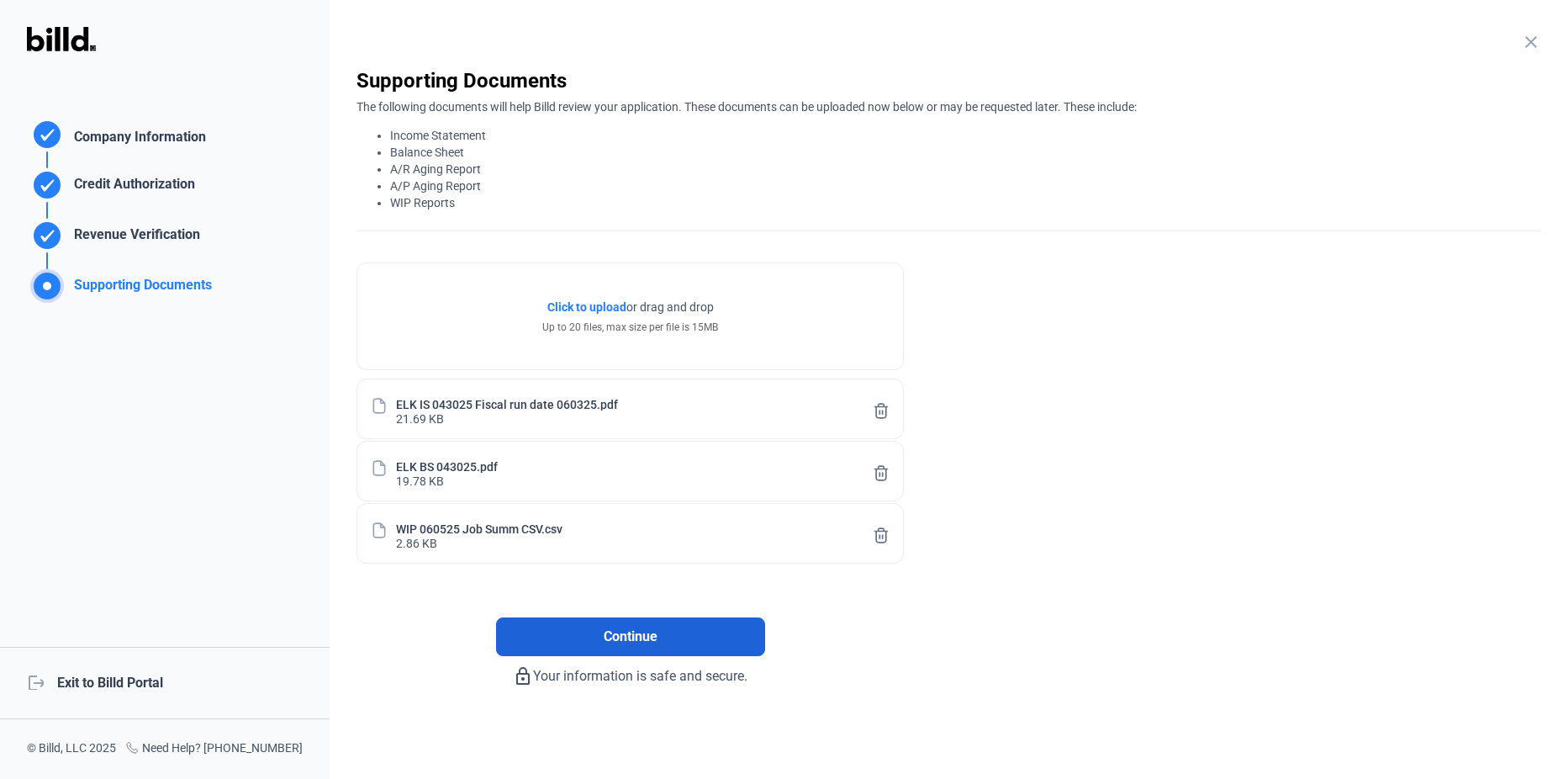
click at [639, 642] on span "Continue" at bounding box center [630, 636] width 53 height 20
